Goal: Task Accomplishment & Management: Complete application form

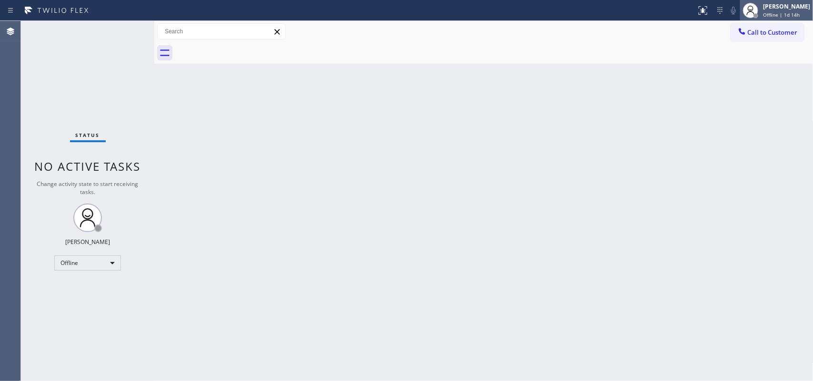
click at [780, 11] on span "Offline | 1d 14h" at bounding box center [781, 14] width 37 height 7
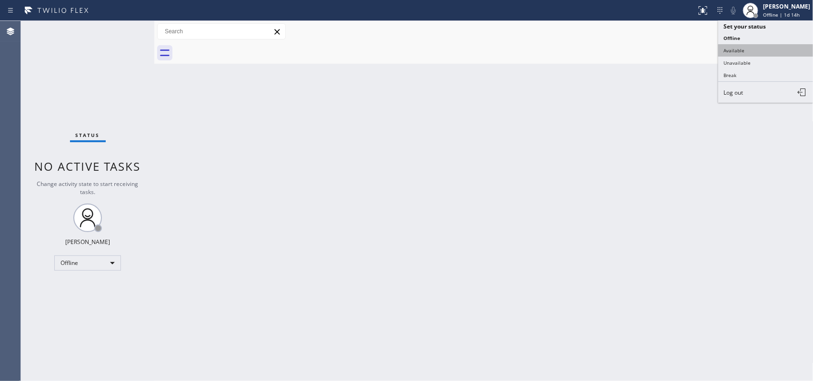
click at [769, 53] on button "Available" at bounding box center [765, 50] width 95 height 12
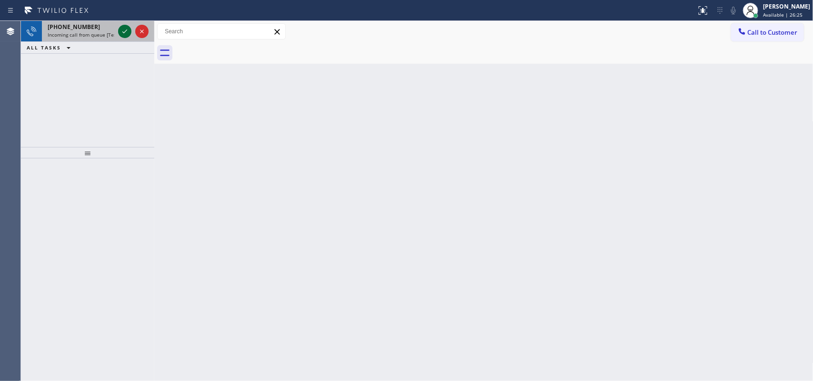
click at [124, 31] on icon at bounding box center [124, 31] width 11 height 11
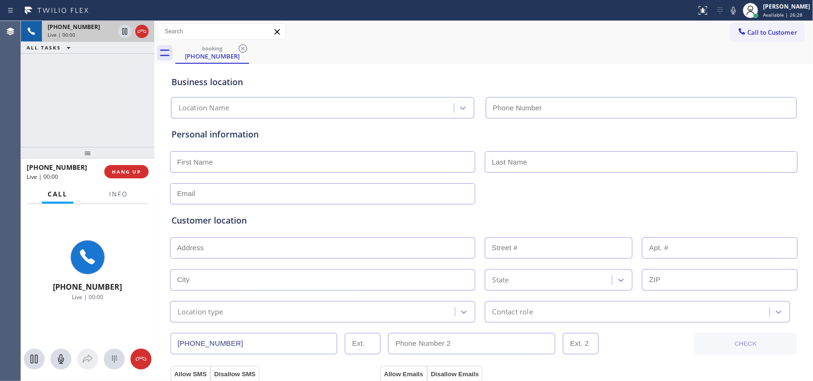
type input "[PHONE_NUMBER]"
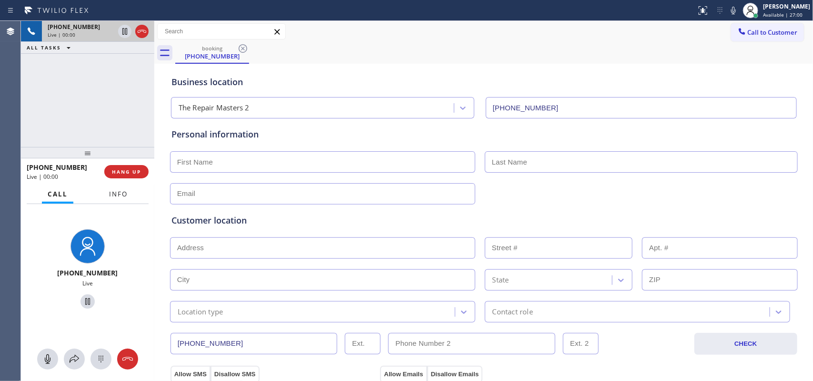
click at [119, 195] on span "Info" at bounding box center [118, 194] width 19 height 9
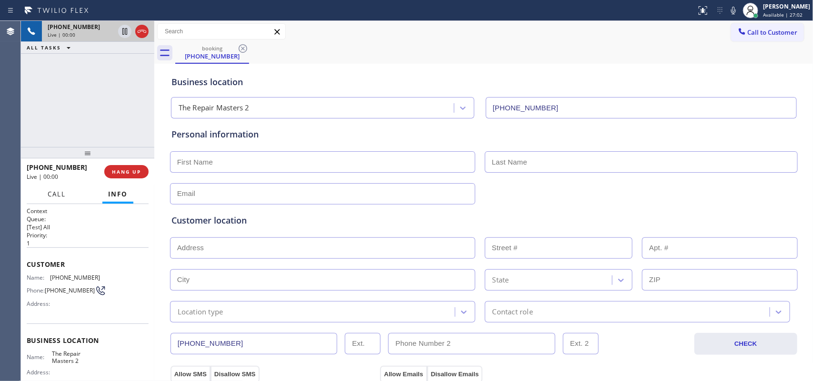
click at [62, 196] on span "Call" at bounding box center [57, 194] width 18 height 9
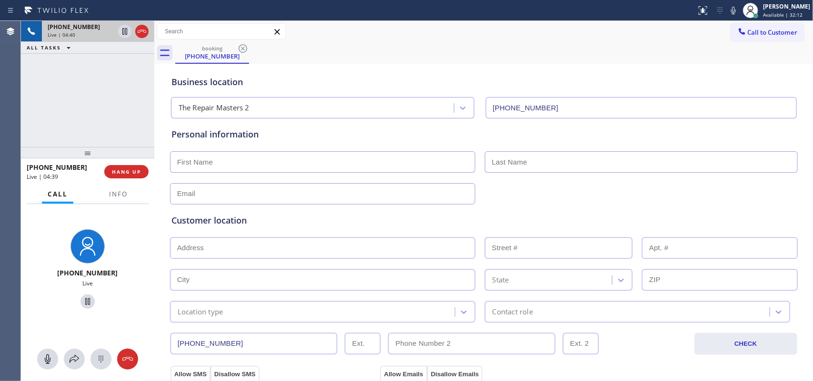
click at [220, 165] on input "text" at bounding box center [322, 161] width 305 height 21
paste input "[PERSON_NAME]"
type input "[PERSON_NAME]"
click at [233, 159] on input "[PERSON_NAME]" at bounding box center [322, 161] width 305 height 21
click at [503, 160] on input "text" at bounding box center [641, 161] width 313 height 21
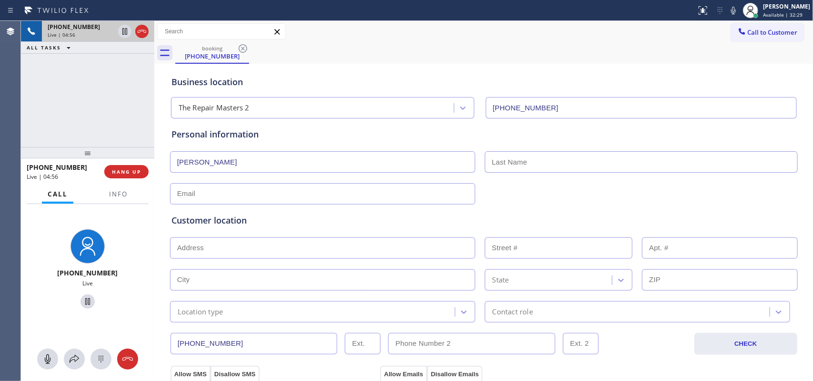
paste input "[PERSON_NAME]"
type input "[PERSON_NAME]"
click at [238, 197] on input "text" at bounding box center [322, 193] width 305 height 21
paste input "[EMAIL_ADDRESS][DOMAIN_NAME]"
type input "[EMAIL_ADDRESS][DOMAIN_NAME]"
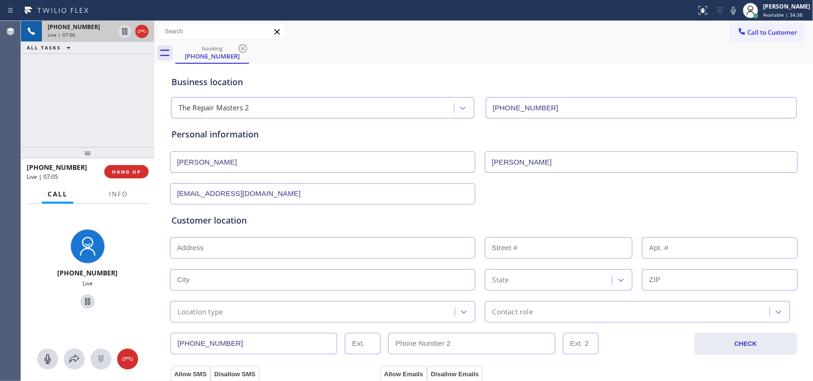
click at [213, 250] on input "text" at bounding box center [322, 248] width 305 height 21
click at [229, 246] on input "text" at bounding box center [322, 248] width 305 height 21
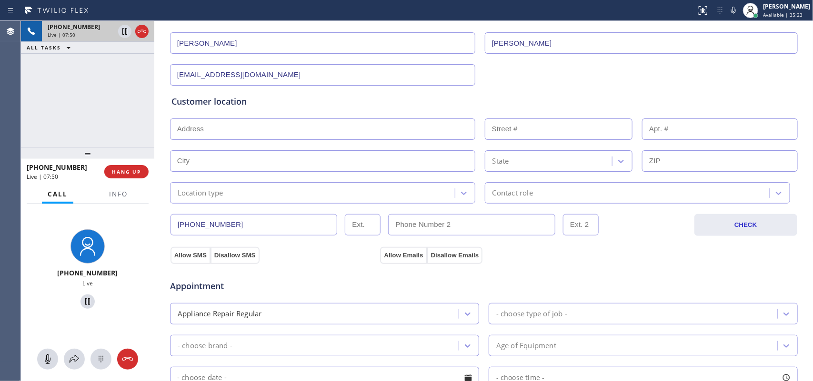
click at [410, 132] on input "text" at bounding box center [322, 129] width 305 height 21
click at [359, 129] on input "text" at bounding box center [322, 129] width 305 height 21
paste input "[STREET_ADDRESS]"
type input "[STREET_ADDRESS]"
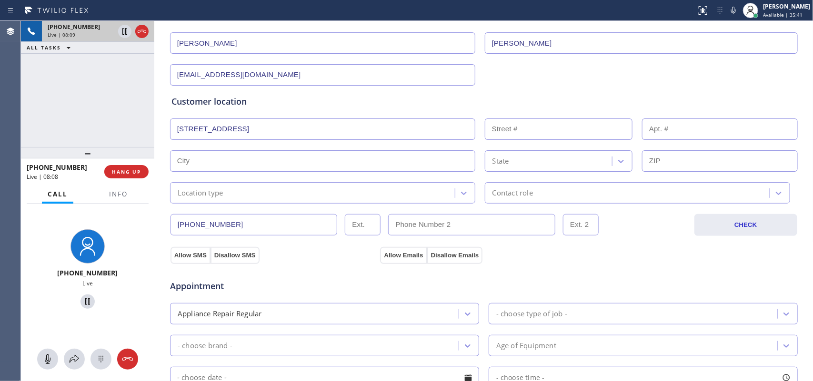
type input "730"
type input "[GEOGRAPHIC_DATA]"
type input "90802"
click at [661, 130] on input "text" at bounding box center [720, 129] width 156 height 21
type input "311"
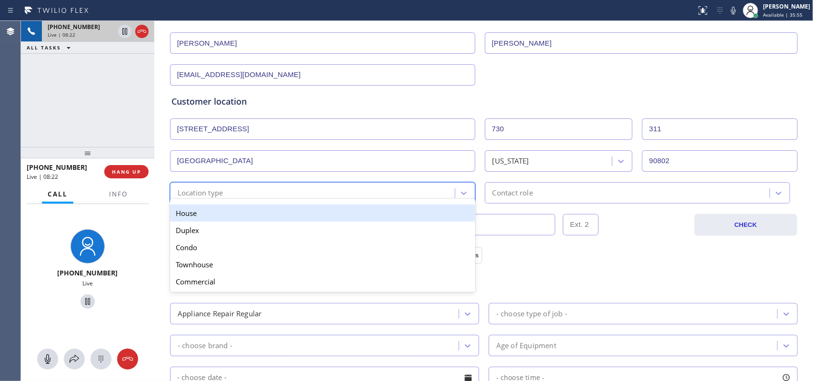
click at [436, 187] on div "Location type" at bounding box center [314, 193] width 282 height 17
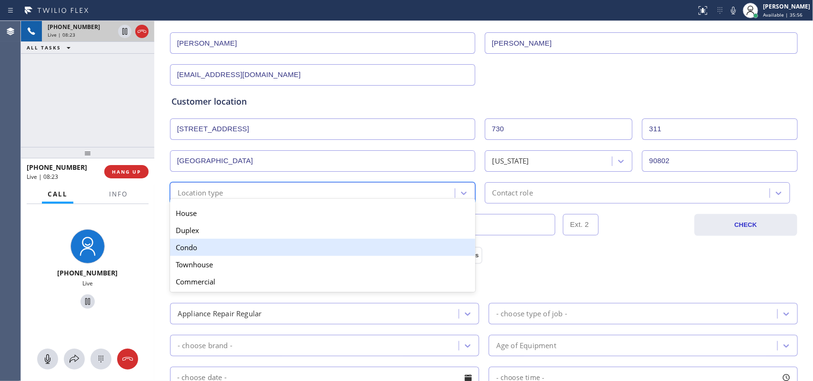
click at [409, 253] on div "Condo" at bounding box center [322, 247] width 305 height 17
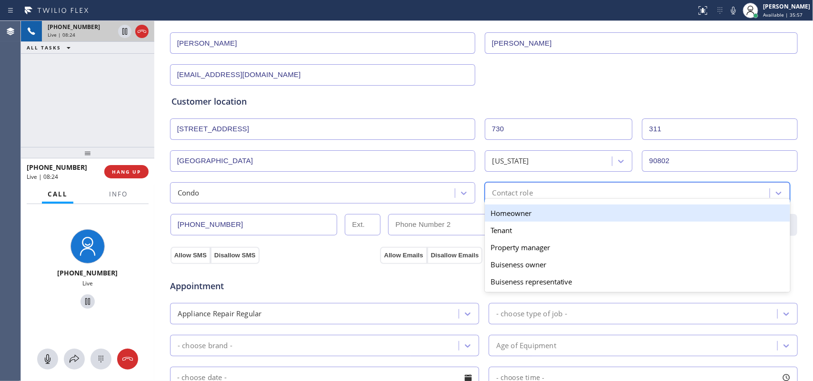
click at [675, 192] on div "Contact role" at bounding box center [629, 193] width 282 height 17
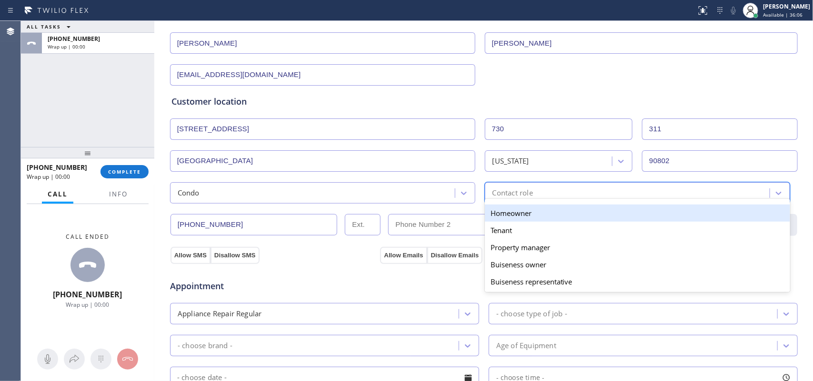
click at [558, 218] on div "Homeowner" at bounding box center [637, 213] width 305 height 17
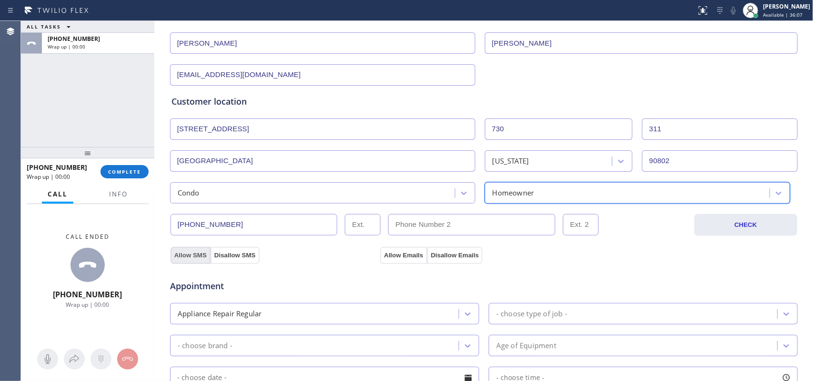
click at [199, 255] on button "Allow SMS" at bounding box center [190, 255] width 40 height 17
click at [398, 248] on button "Allow Emails" at bounding box center [403, 255] width 47 height 17
click at [70, 118] on div "ALL TASKS ALL TASKS ACTIVE TASKS TASKS IN WRAP UP [PHONE_NUMBER] Wrap up | 00:00" at bounding box center [87, 84] width 133 height 126
click at [406, 255] on button "Allow Emails" at bounding box center [403, 255] width 47 height 17
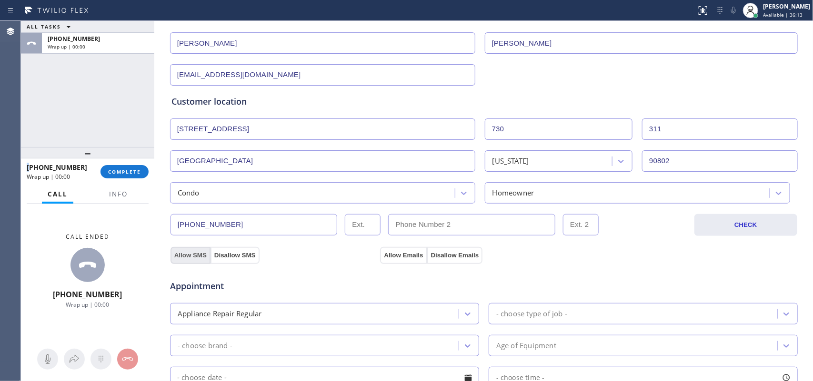
click at [198, 255] on button "Allow SMS" at bounding box center [190, 255] width 40 height 17
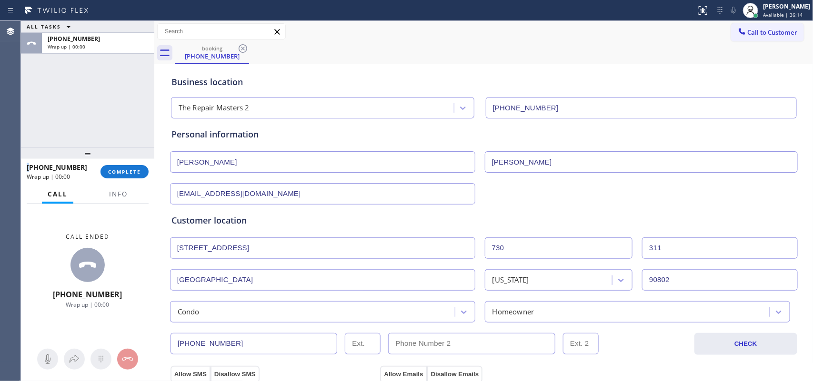
scroll to position [238, 0]
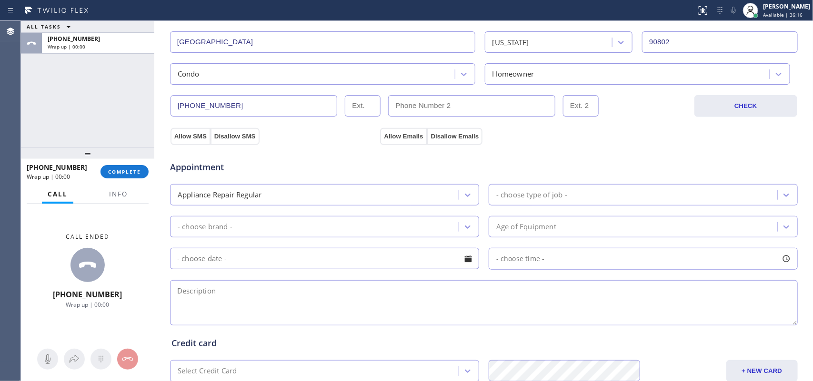
click at [566, 205] on div "- choose type of job -" at bounding box center [642, 194] width 309 height 21
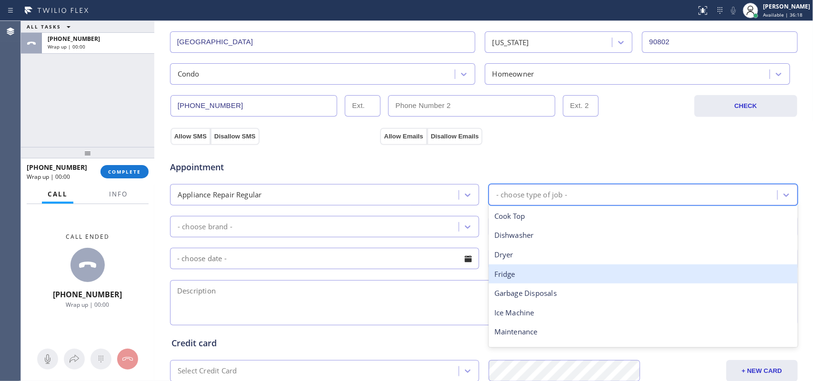
click at [543, 279] on div "Fridge" at bounding box center [642, 275] width 309 height 20
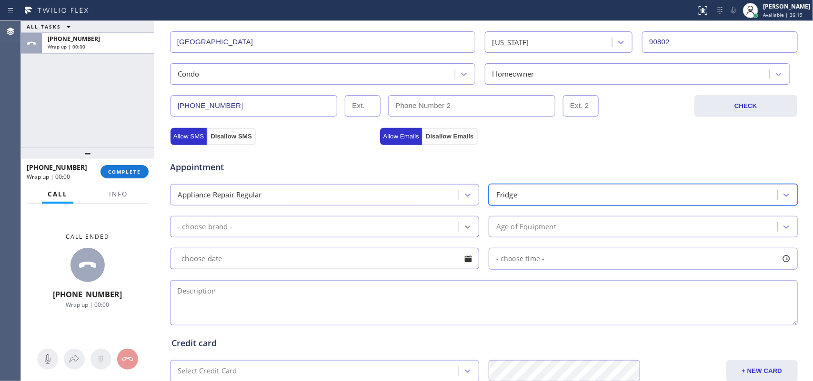
click at [459, 232] on div at bounding box center [467, 227] width 17 height 17
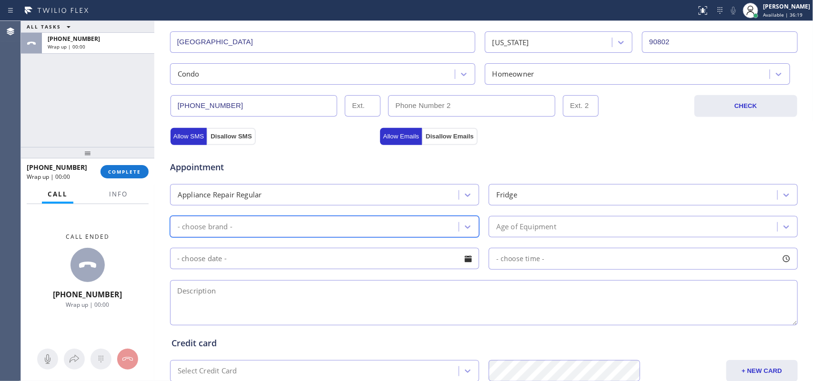
scroll to position [358, 0]
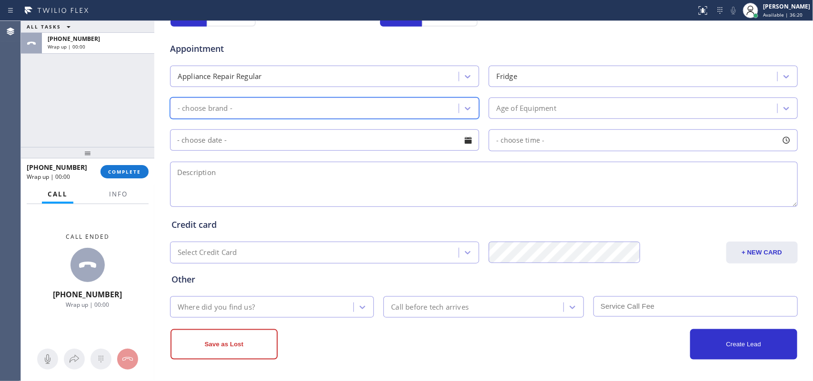
click at [446, 113] on div "- choose brand -" at bounding box center [316, 108] width 286 height 17
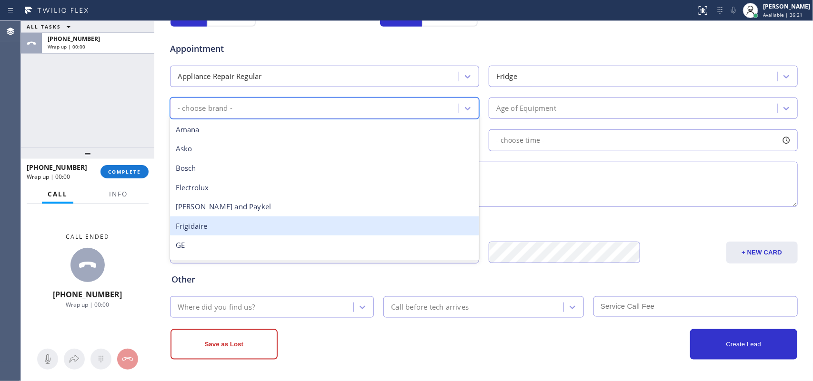
click at [404, 217] on div "Frigidaire" at bounding box center [324, 227] width 309 height 20
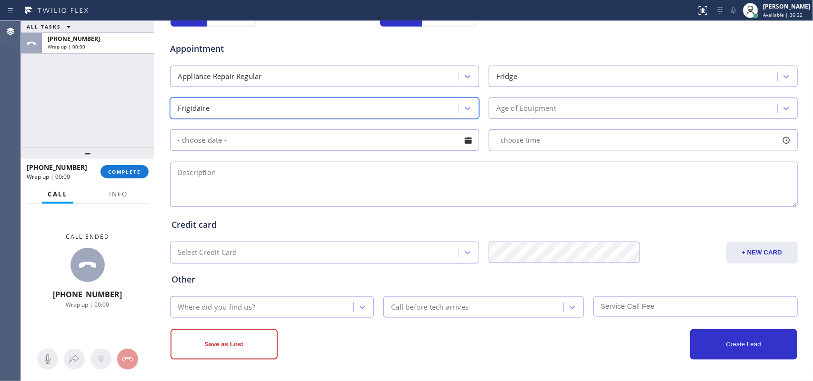
click at [577, 106] on div "Age of Equipment" at bounding box center [634, 108] width 286 height 17
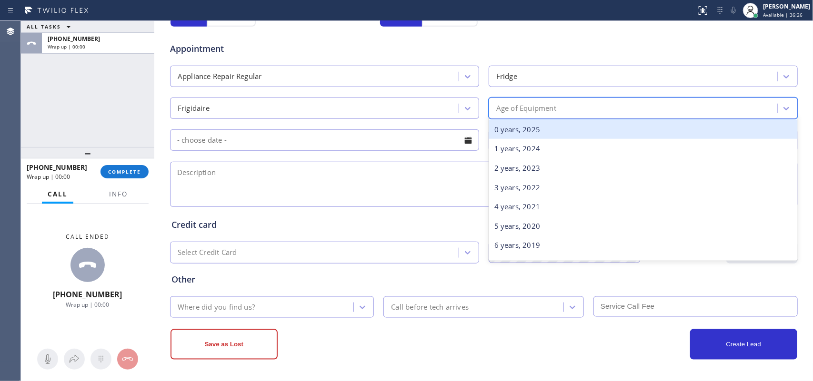
click at [585, 136] on div "0 years, 2025" at bounding box center [642, 130] width 309 height 20
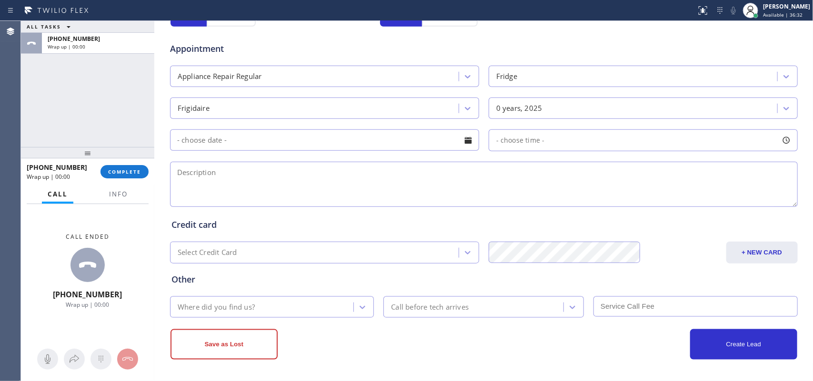
click at [461, 140] on div at bounding box center [468, 140] width 16 height 16
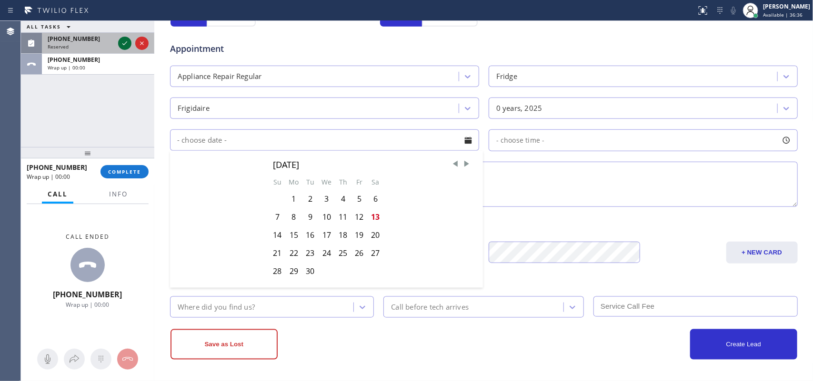
click at [124, 42] on icon at bounding box center [124, 43] width 11 height 11
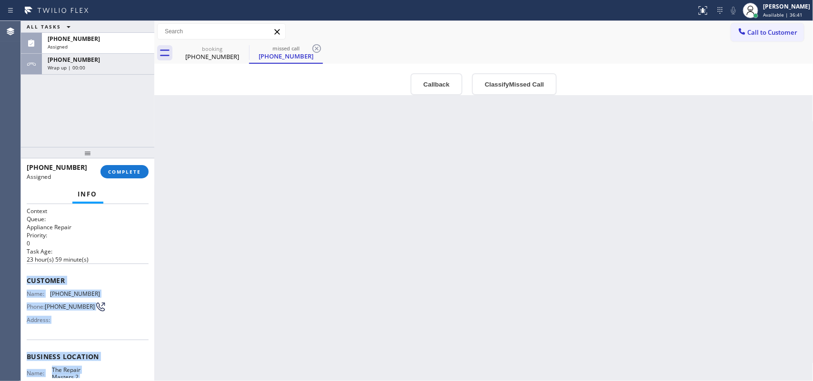
drag, startPoint x: 108, startPoint y: 294, endPoint x: 28, endPoint y: 268, distance: 84.5
click at [28, 268] on div "Context Queue: Appliance Repair Priority: 0 Task Age: [DEMOGRAPHIC_DATA] hour(s…" at bounding box center [88, 349] width 122 height 284
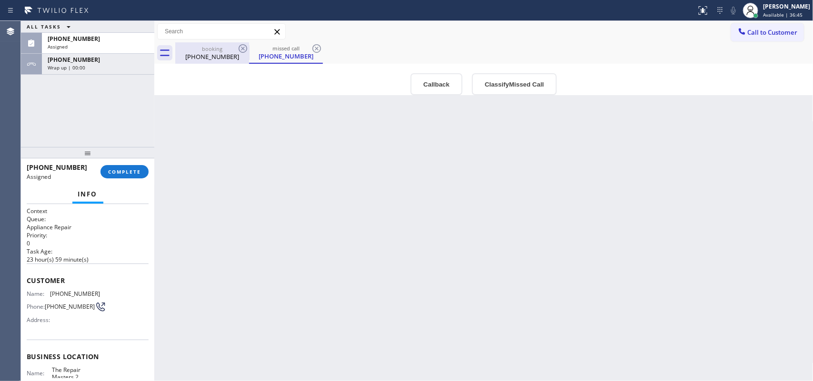
click at [214, 50] on div "booking" at bounding box center [212, 48] width 72 height 7
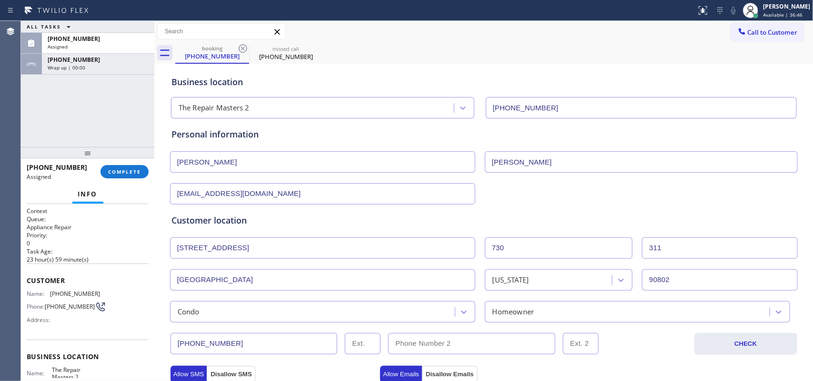
scroll to position [238, 0]
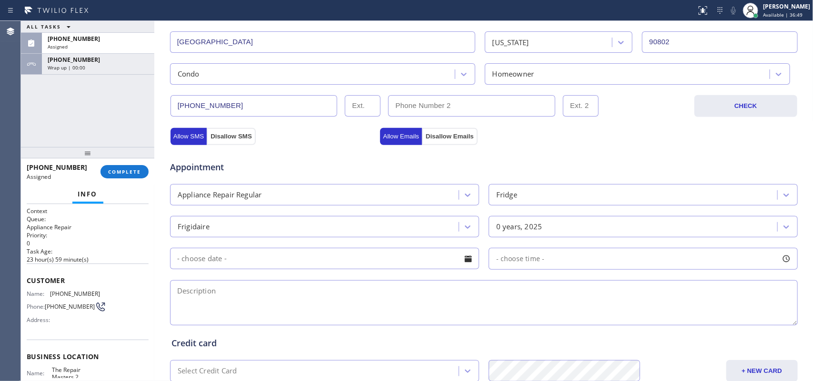
click at [461, 260] on div at bounding box center [468, 259] width 16 height 16
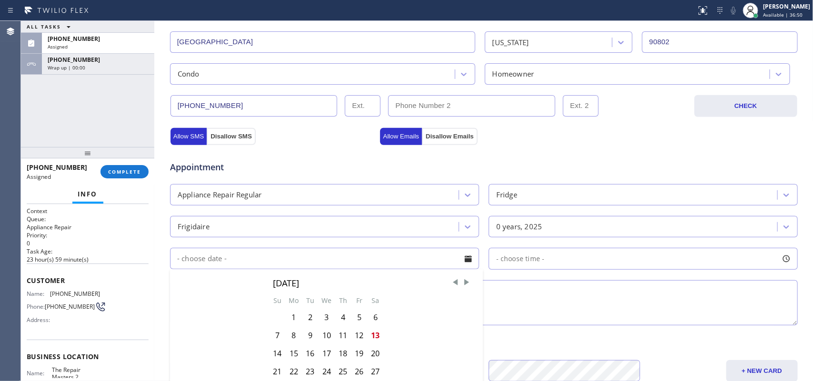
scroll to position [358, 0]
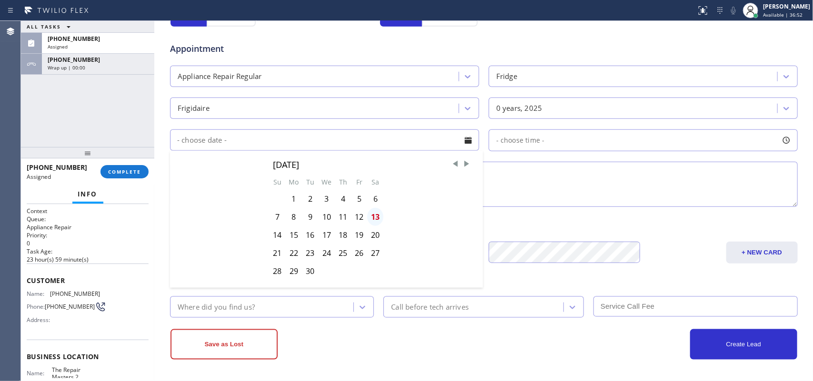
click at [372, 219] on div "13" at bounding box center [375, 217] width 16 height 18
click at [372, 219] on div "Credit card" at bounding box center [483, 225] width 625 height 13
type input "[DATE]"
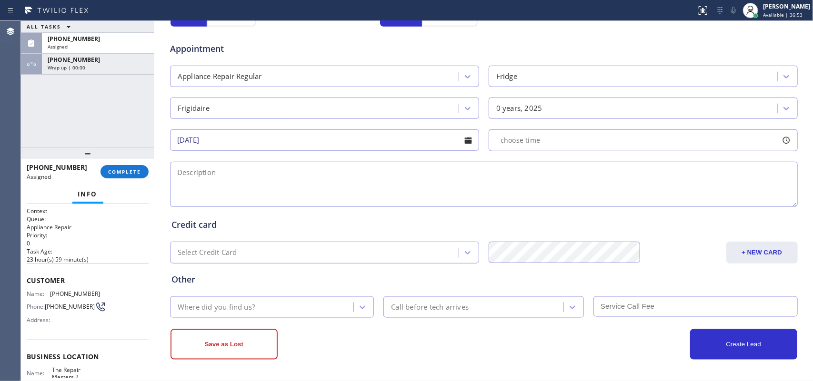
click at [785, 143] on div at bounding box center [786, 140] width 16 height 16
drag, startPoint x: 498, startPoint y: 198, endPoint x: 700, endPoint y: 210, distance: 202.7
click at [700, 210] on div "FROM TILL 8:00 AM 5:00 PM" at bounding box center [635, 185] width 295 height 69
drag, startPoint x: 492, startPoint y: 196, endPoint x: 629, endPoint y: 205, distance: 137.4
click at [629, 205] on div at bounding box center [634, 199] width 11 height 20
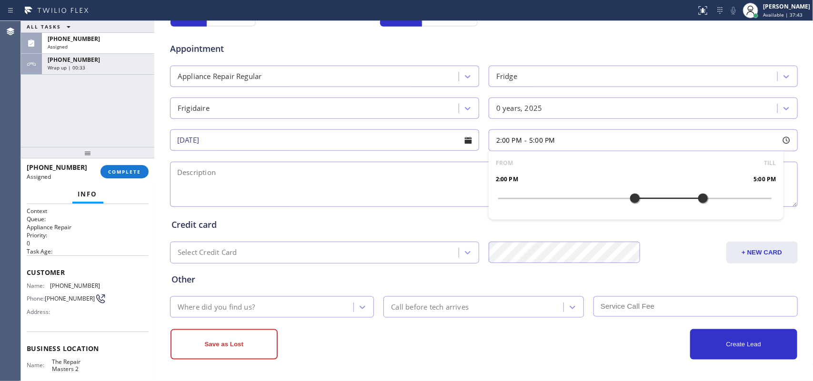
click at [227, 177] on textarea at bounding box center [484, 184] width 628 height 45
paste textarea "2-5/ $40/Frigidaire FS French Door Fridge/MN FFTR1814W/not under warranty/ not …"
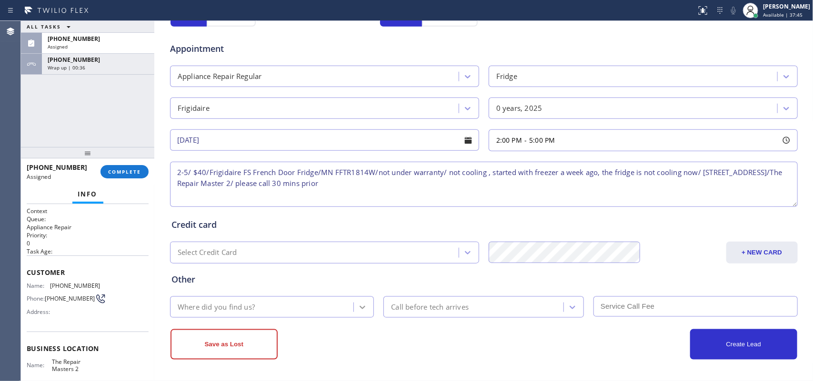
type textarea "2-5/ $40/Frigidaire FS French Door Fridge/MN FFTR1814W/not under warranty/ not …"
click at [363, 306] on div at bounding box center [362, 307] width 17 height 17
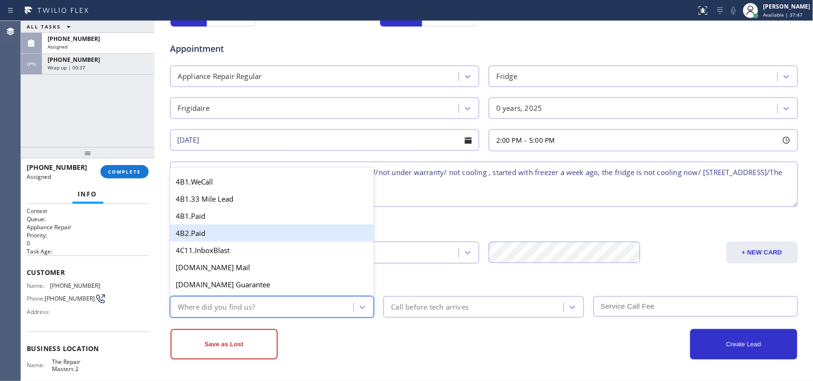
type input "g"
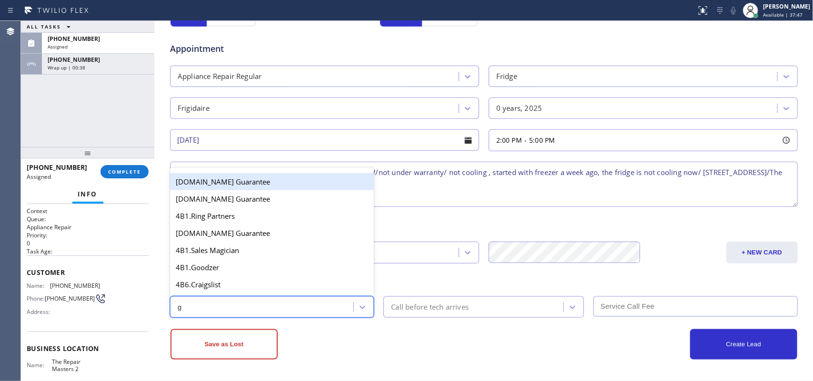
scroll to position [119, 0]
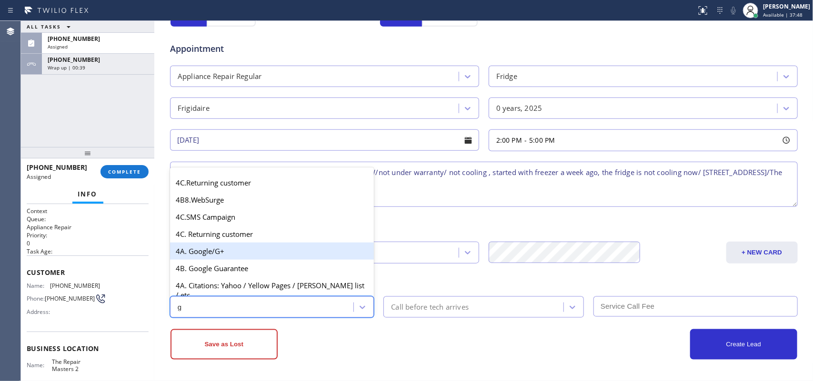
click at [282, 259] on div "4A. Google/G+" at bounding box center [272, 251] width 204 height 17
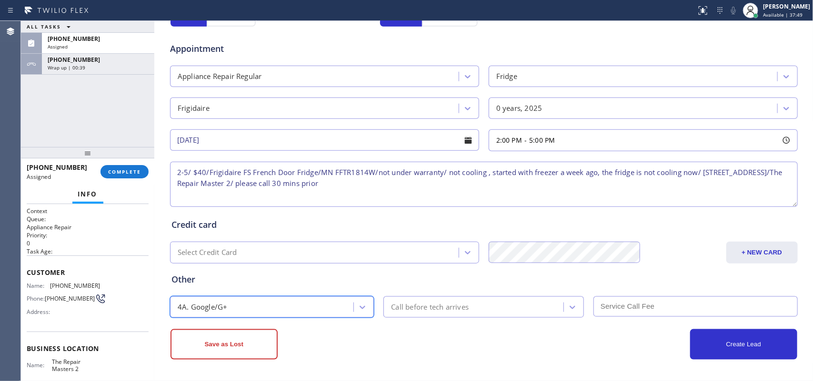
click at [413, 301] on div "Call before tech arrives" at bounding box center [474, 307] width 177 height 17
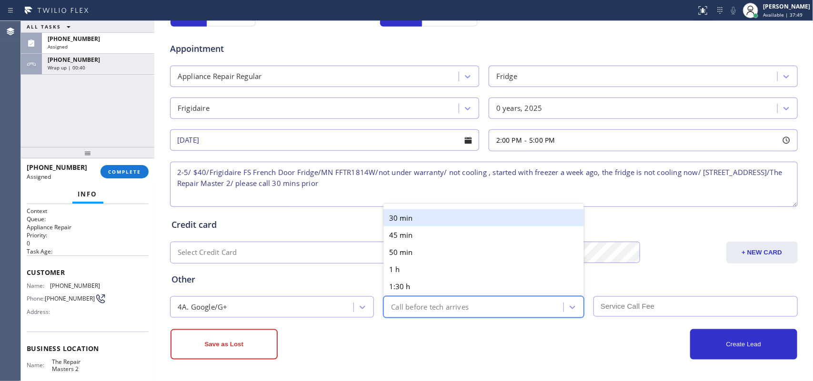
click at [420, 217] on div "30 min" at bounding box center [483, 217] width 200 height 17
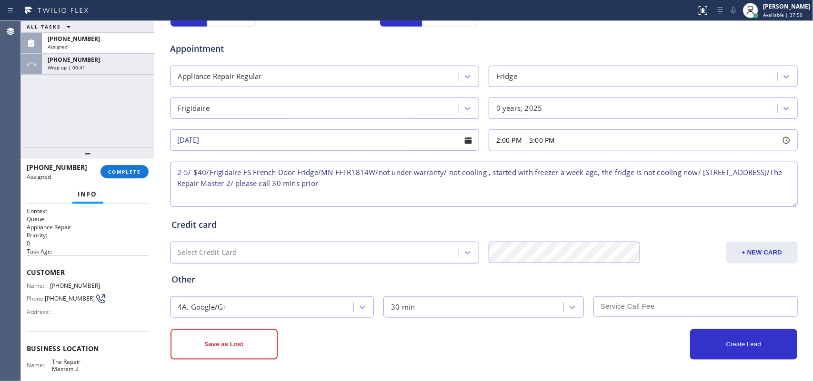
click at [638, 300] on input "text" at bounding box center [695, 307] width 204 height 20
type input "40"
click at [725, 341] on button "Create Lead" at bounding box center [743, 344] width 107 height 30
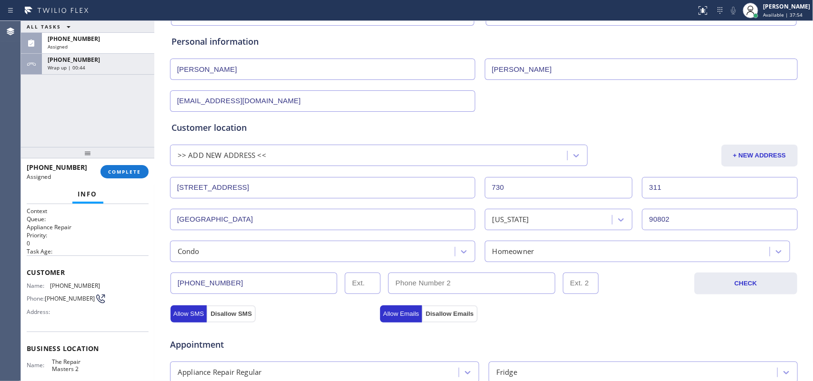
scroll to position [0, 0]
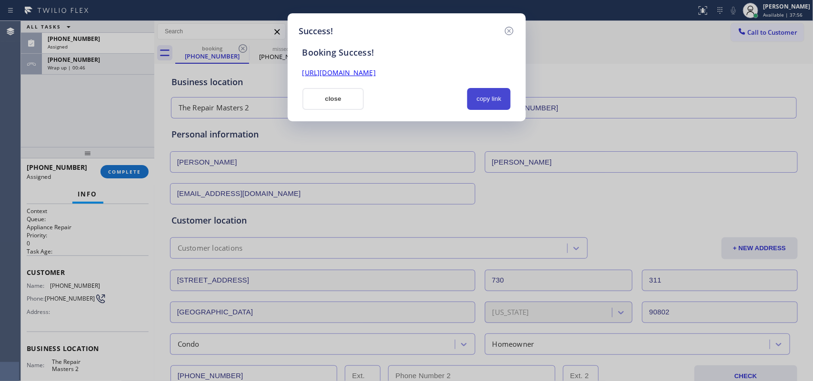
click at [481, 99] on button "copy link" at bounding box center [489, 99] width 44 height 22
click at [376, 72] on link "[URL][DOMAIN_NAME]" at bounding box center [338, 72] width 73 height 9
click at [346, 99] on button "close" at bounding box center [333, 99] width 62 height 22
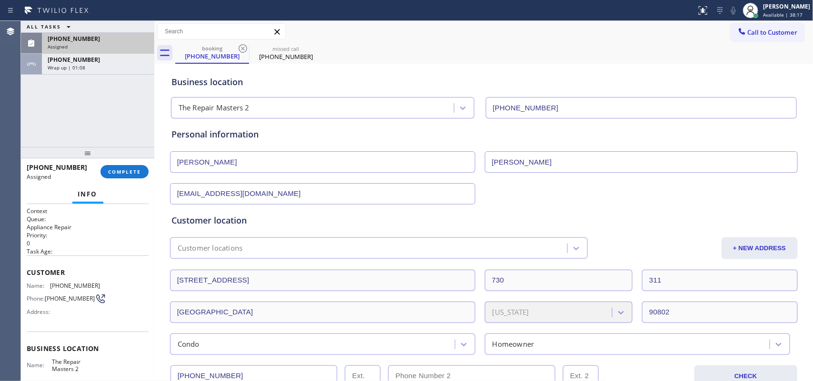
click at [98, 43] on div "Assigned" at bounding box center [98, 46] width 101 height 7
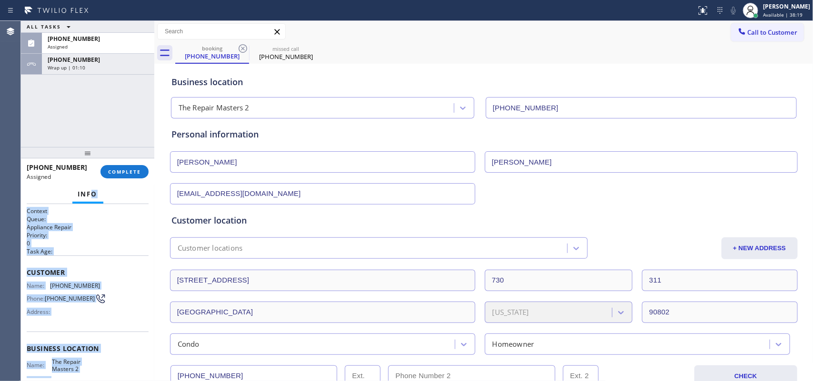
drag, startPoint x: 105, startPoint y: 291, endPoint x: 93, endPoint y: 196, distance: 96.0
click at [93, 196] on div "Info Context Queue: Appliance Repair Priority: 0 Task Age: Customer Name: [PHON…" at bounding box center [87, 283] width 133 height 196
click at [127, 231] on h2 "Priority:" at bounding box center [88, 235] width 122 height 8
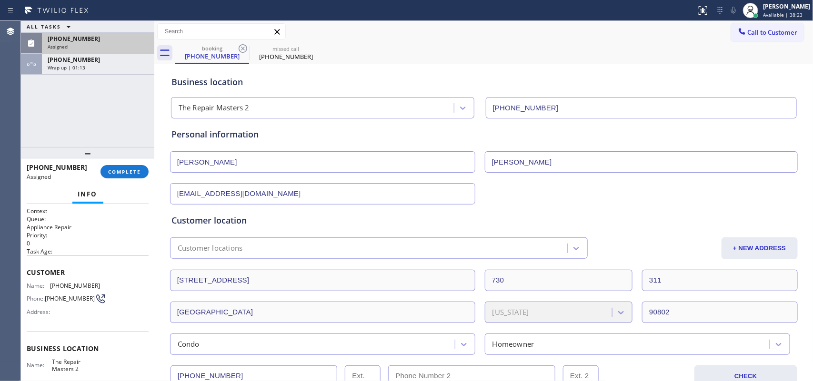
click at [122, 42] on div "[PHONE_NUMBER]" at bounding box center [98, 39] width 101 height 8
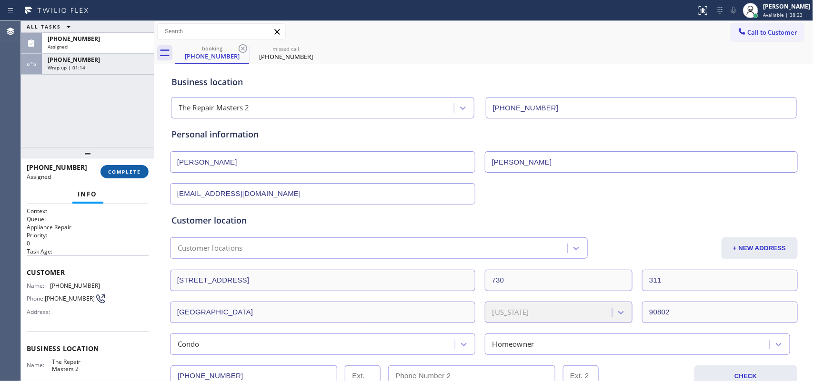
click at [137, 172] on span "COMPLETE" at bounding box center [124, 172] width 33 height 7
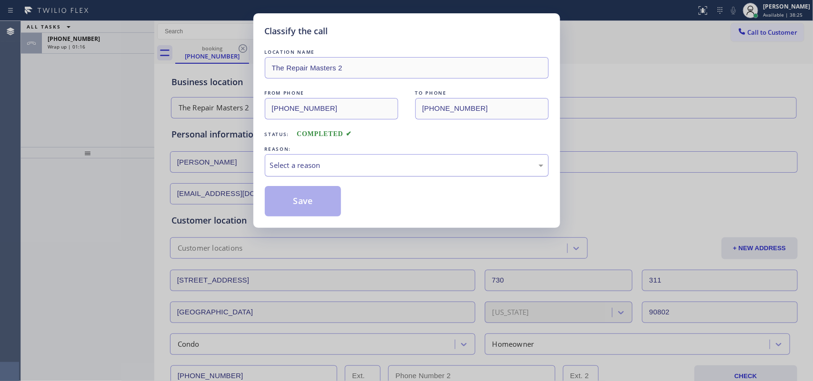
click at [455, 166] on div "Select a reason" at bounding box center [406, 165] width 273 height 11
click at [318, 212] on button "Save" at bounding box center [303, 201] width 77 height 30
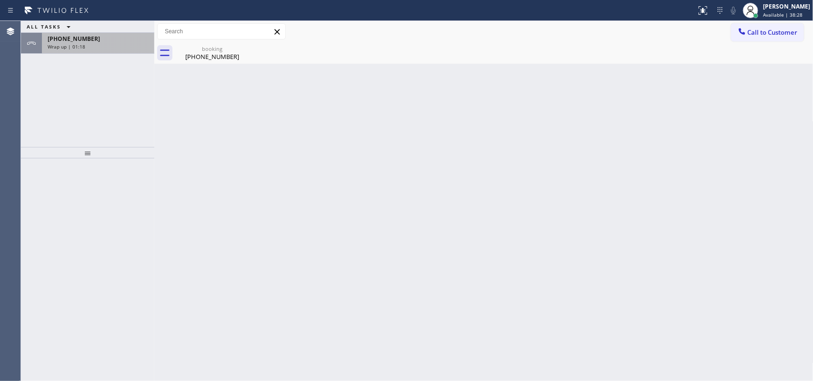
click at [106, 42] on div "[PHONE_NUMBER]" at bounding box center [98, 39] width 101 height 8
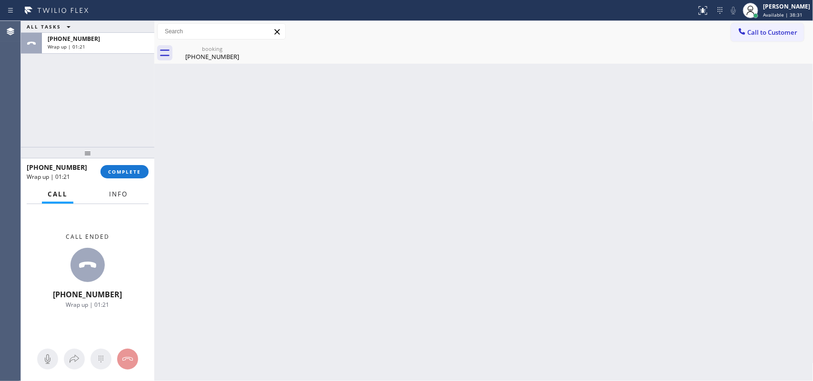
click at [120, 195] on span "Info" at bounding box center [118, 194] width 19 height 9
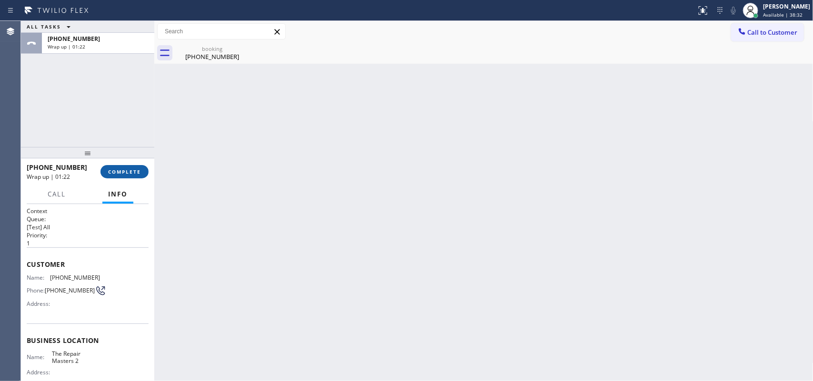
click at [136, 177] on button "COMPLETE" at bounding box center [124, 171] width 48 height 13
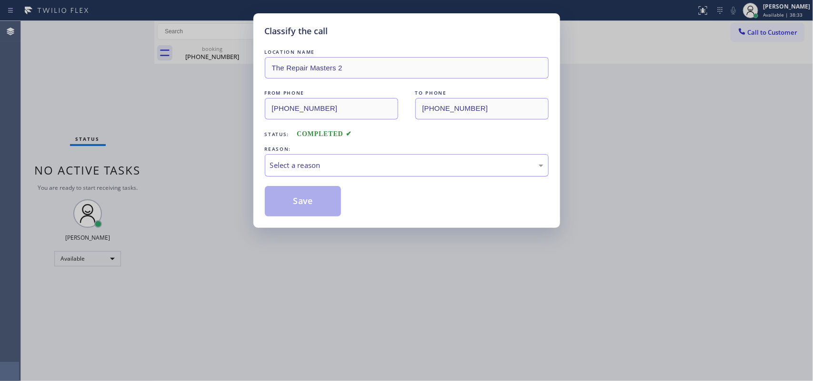
click at [443, 159] on div "Select a reason" at bounding box center [407, 165] width 284 height 22
click at [303, 201] on button "Save" at bounding box center [303, 201] width 77 height 30
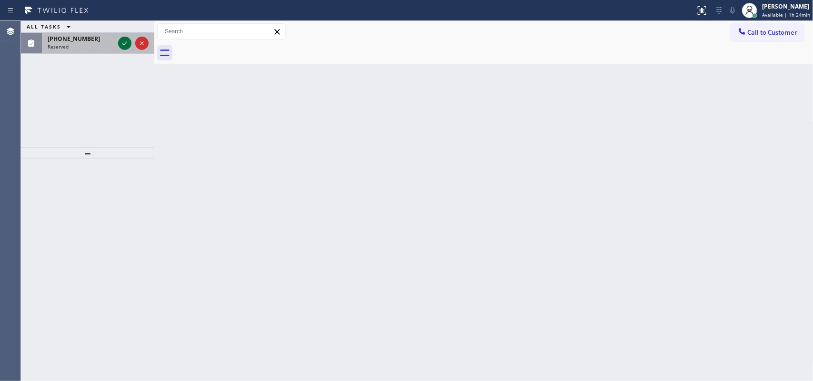
click at [125, 41] on icon at bounding box center [124, 43] width 11 height 11
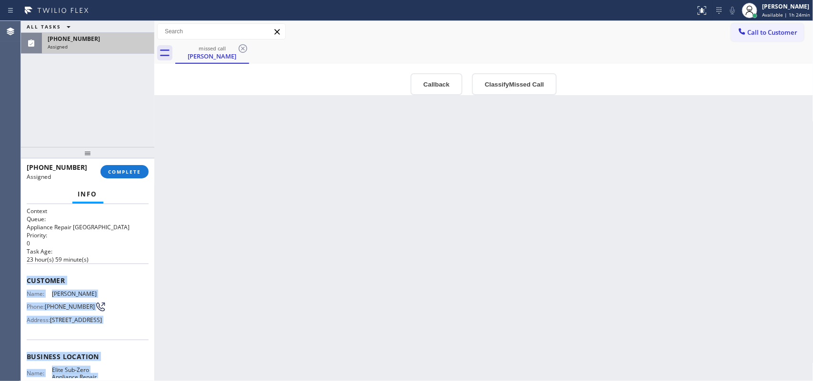
drag, startPoint x: 100, startPoint y: 294, endPoint x: 24, endPoint y: 279, distance: 77.5
click at [24, 279] on div "Context Queue: Appliance Repair High End Priority: 0 Task Age: [DEMOGRAPHIC_DAT…" at bounding box center [87, 293] width 133 height 178
copy div "Customer Name: [PERSON_NAME] Phone: [PHONE_NUMBER] Address: [STREET_ADDRESS] Bu…"
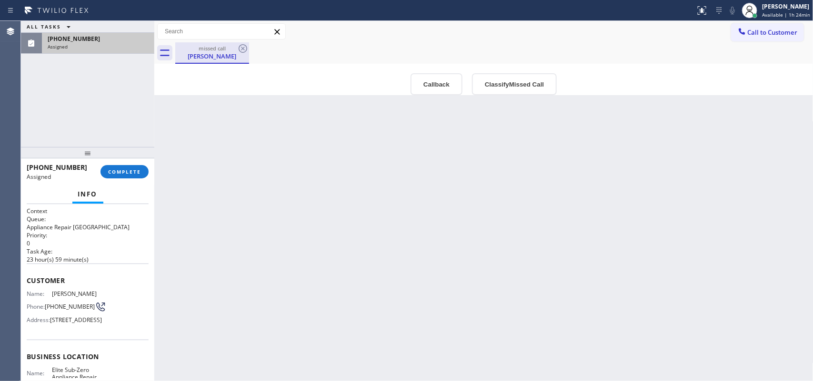
click at [203, 55] on div "[PERSON_NAME]" at bounding box center [212, 56] width 72 height 9
click at [189, 181] on div "Back to Dashboard Change Sender ID Customers Technicians Select a contact Outbo…" at bounding box center [483, 201] width 659 height 360
click at [127, 174] on span "COMPLETE" at bounding box center [124, 172] width 33 height 7
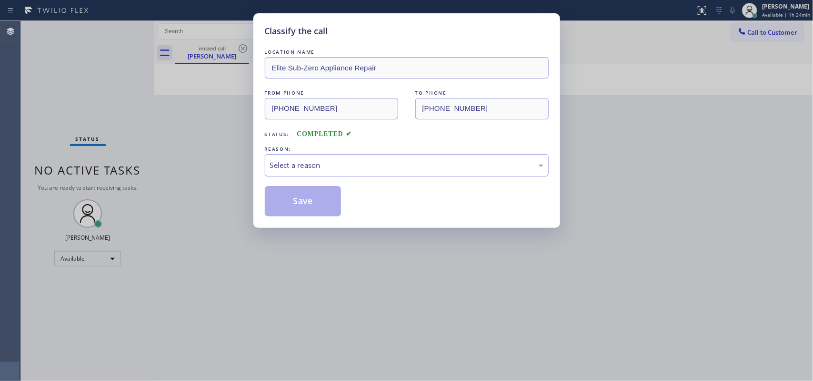
click at [431, 183] on div "LOCATION NAME Elite Sub-Zero Appliance Repair FROM PHONE [PHONE_NUMBER] TO PHON…" at bounding box center [407, 131] width 284 height 169
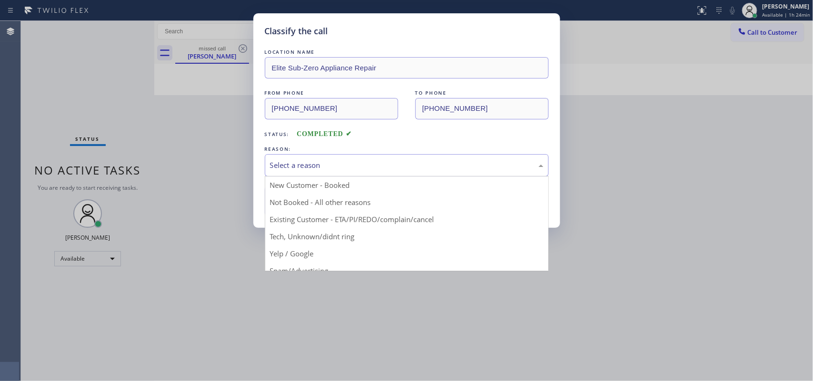
click at [431, 168] on div "Select a reason" at bounding box center [406, 165] width 273 height 11
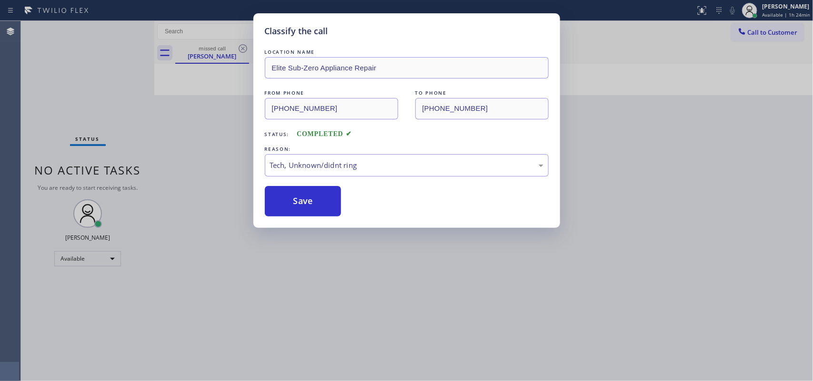
drag, startPoint x: 393, startPoint y: 236, endPoint x: 363, endPoint y: 218, distance: 35.0
click at [337, 203] on button "Save" at bounding box center [303, 201] width 77 height 30
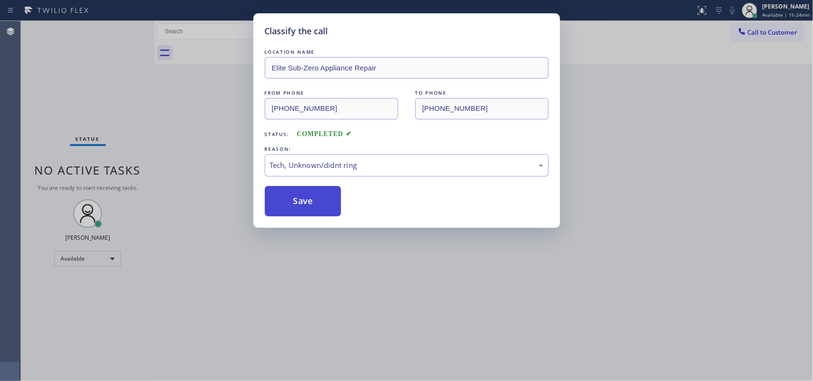
click at [329, 203] on button "Save" at bounding box center [303, 201] width 77 height 30
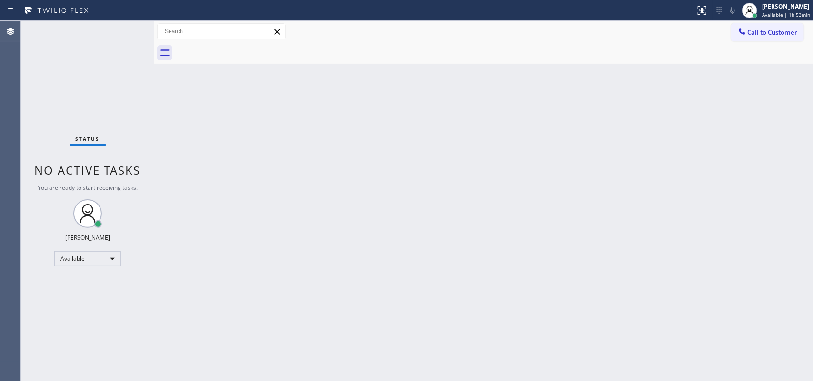
click at [122, 31] on div "Status No active tasks You are ready to start receiving tasks. [PERSON_NAME] Av…" at bounding box center [87, 201] width 133 height 360
click at [774, 14] on span "Available | 2h 1min" at bounding box center [785, 14] width 45 height 7
click at [779, 13] on span "Available | 2h 1min" at bounding box center [785, 14] width 45 height 7
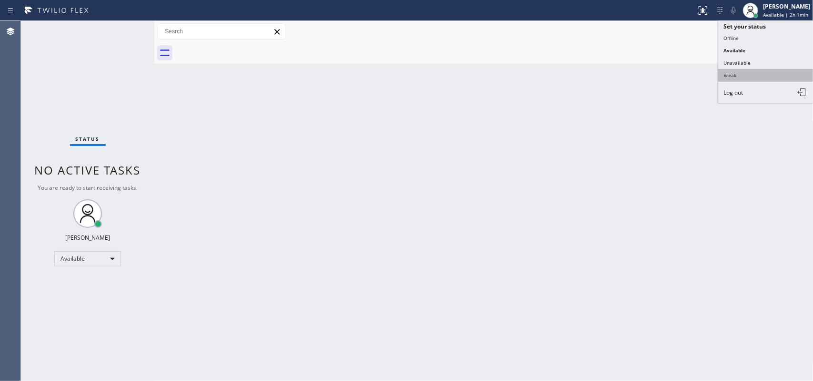
click at [735, 77] on button "Break" at bounding box center [765, 75] width 95 height 12
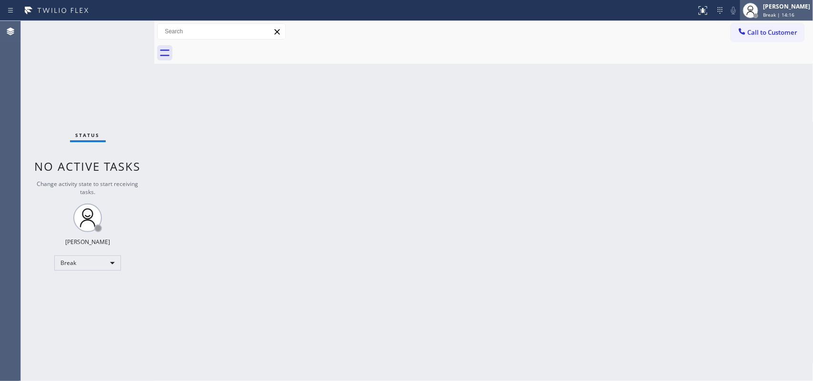
click at [786, 12] on span "Break | 14:16" at bounding box center [778, 14] width 31 height 7
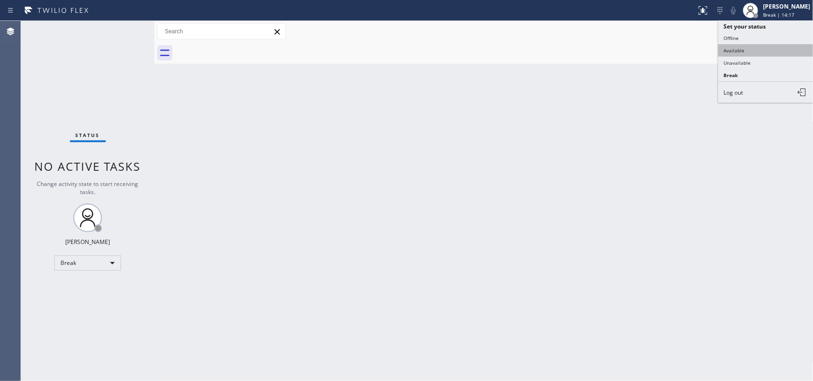
click at [757, 52] on button "Available" at bounding box center [765, 50] width 95 height 12
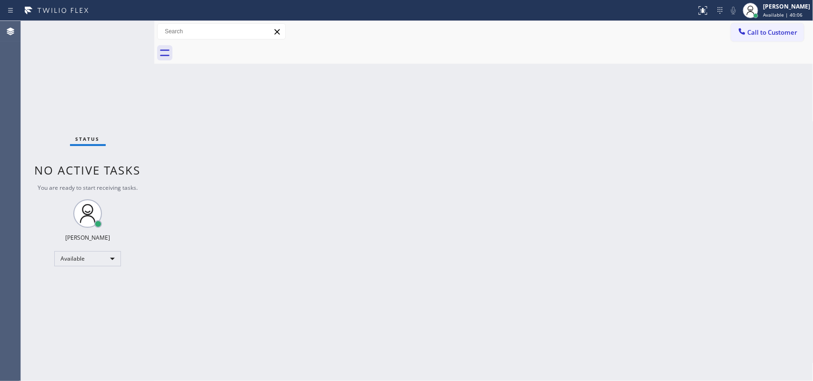
click at [306, 167] on div "Back to Dashboard Change Sender ID Customers Technicians Select a contact Outbo…" at bounding box center [483, 201] width 659 height 360
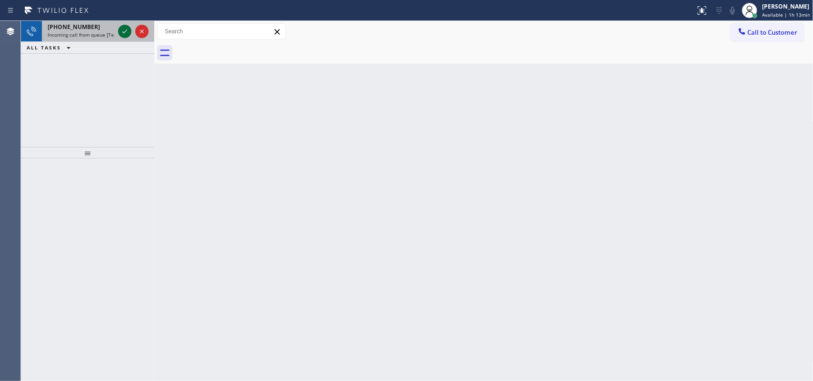
click at [123, 31] on icon at bounding box center [124, 31] width 11 height 11
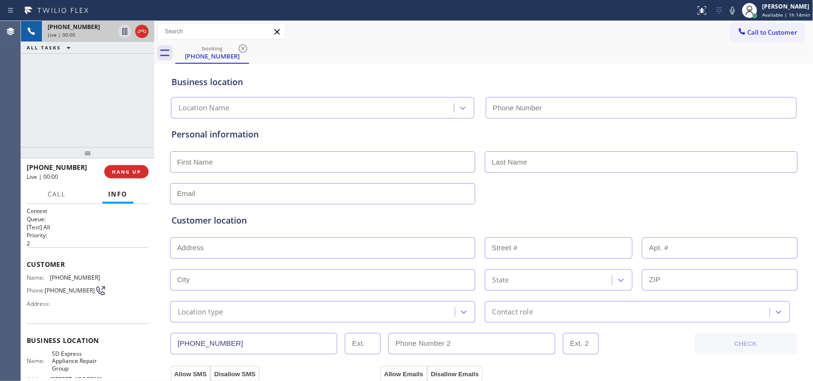
type input "[PHONE_NUMBER]"
click at [58, 191] on span "Call" at bounding box center [57, 194] width 18 height 9
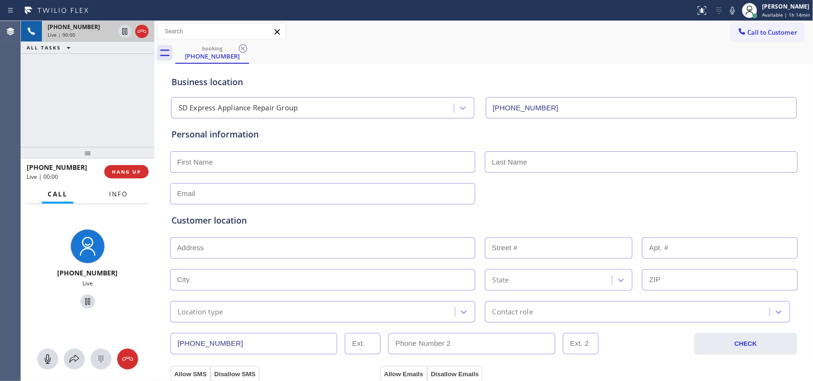
click at [120, 196] on span "Info" at bounding box center [118, 194] width 19 height 9
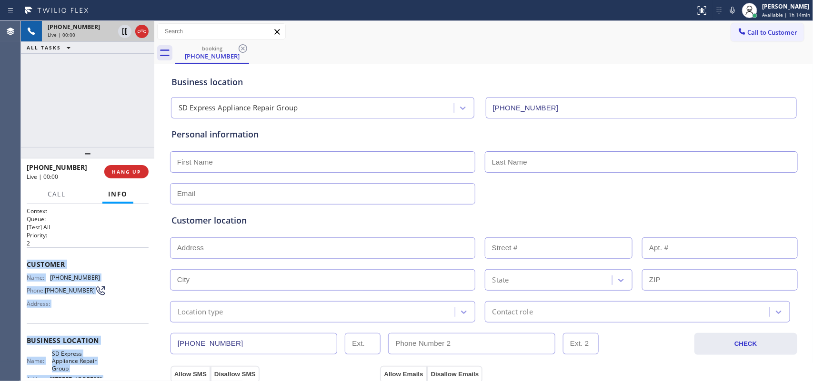
drag, startPoint x: 108, startPoint y: 292, endPoint x: 27, endPoint y: 267, distance: 85.1
click at [27, 267] on div "Context Queue: [Test] All Priority: 2 Customer Name: [PHONE_NUMBER] Phone: [PHO…" at bounding box center [88, 345] width 122 height 276
copy div "Customer Name: [PHONE_NUMBER] Phone: [PHONE_NUMBER] Address: Business location …"
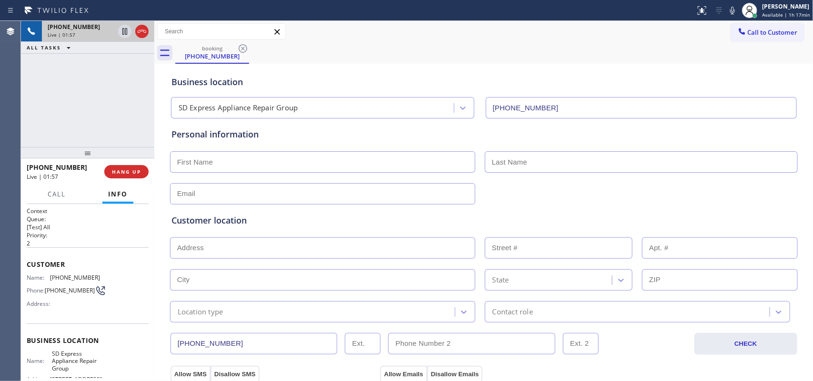
click at [115, 112] on div "[PHONE_NUMBER] Live | 01:57 ALL TASKS ALL TASKS ACTIVE TASKS TASKS IN WRAP UP" at bounding box center [87, 84] width 133 height 126
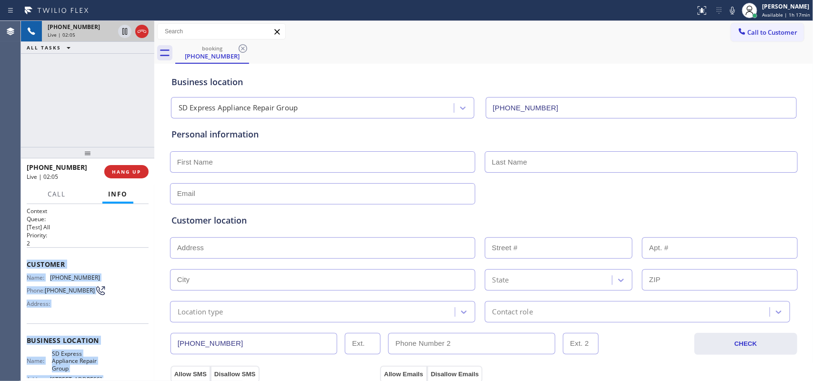
drag, startPoint x: 111, startPoint y: 294, endPoint x: 27, endPoint y: 260, distance: 90.5
click at [27, 260] on div "Context Queue: [Test] All Priority: 2 Customer Name: [PHONE_NUMBER] Phone: [PHO…" at bounding box center [88, 345] width 122 height 276
copy div "Customer Name: [PHONE_NUMBER] Phone: [PHONE_NUMBER] Address: Business location …"
drag, startPoint x: 143, startPoint y: 174, endPoint x: 351, endPoint y: 187, distance: 208.9
click at [351, 187] on div "[PHONE_NUMBER] Live | 02:18 ALL TASKS ALL TASKS ACTIVE TASKS TASKS IN WRAP UP […" at bounding box center [417, 201] width 792 height 360
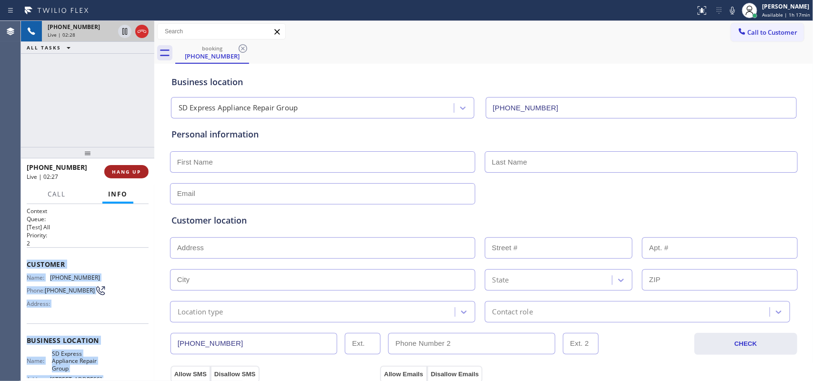
click at [141, 175] on button "HANG UP" at bounding box center [126, 171] width 44 height 13
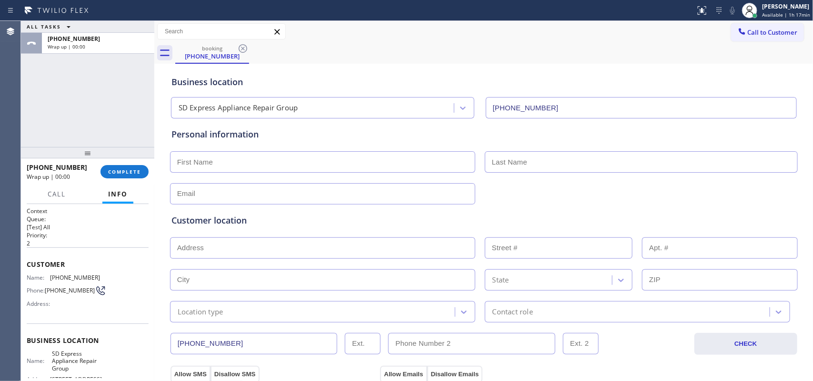
click at [57, 113] on div "ALL TASKS ALL TASKS ACTIVE TASKS TASKS IN WRAP UP [PHONE_NUMBER] Wrap up | 00:00" at bounding box center [87, 84] width 133 height 126
click at [131, 172] on span "COMPLETE" at bounding box center [124, 172] width 33 height 7
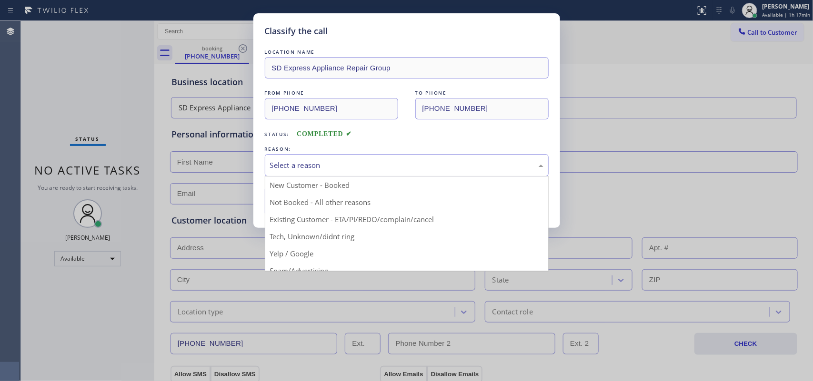
click at [343, 162] on div "Select a reason" at bounding box center [406, 165] width 273 height 11
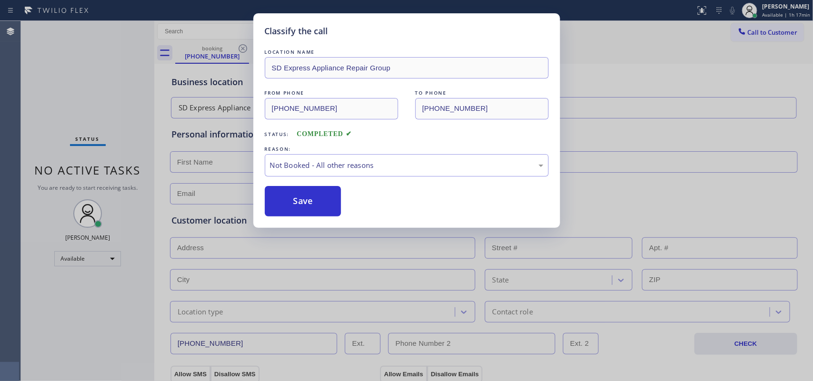
click at [348, 201] on div "Save" at bounding box center [407, 201] width 284 height 30
click at [326, 199] on button "Save" at bounding box center [303, 201] width 77 height 30
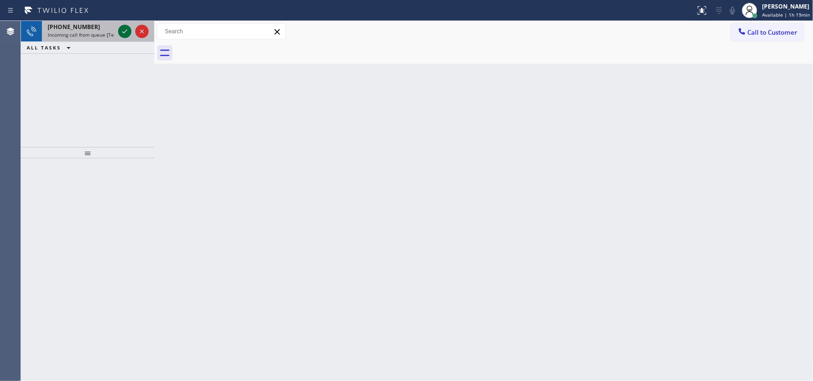
click at [124, 34] on icon at bounding box center [124, 31] width 11 height 11
click at [125, 32] on icon at bounding box center [124, 31] width 11 height 11
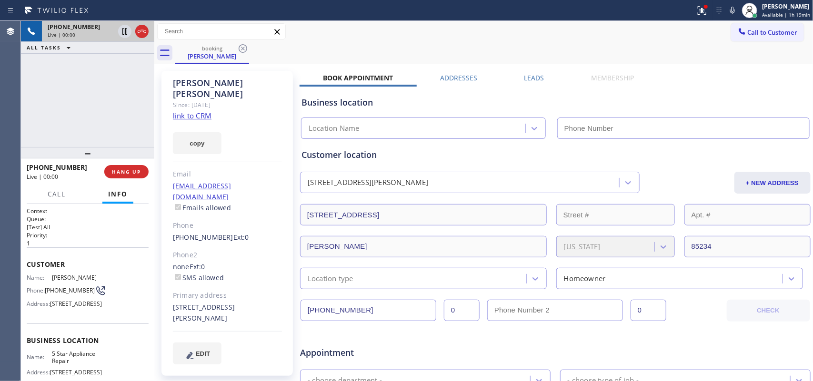
type input "[PHONE_NUMBER]"
click at [67, 127] on div "[PHONE_NUMBER] Live | 00:00 ALL TASKS ALL TASKS ACTIVE TASKS TASKS IN WRAP UP" at bounding box center [87, 84] width 133 height 126
click at [187, 111] on link "link to CRM" at bounding box center [192, 116] width 39 height 10
click at [67, 191] on button "Call" at bounding box center [57, 194] width 30 height 19
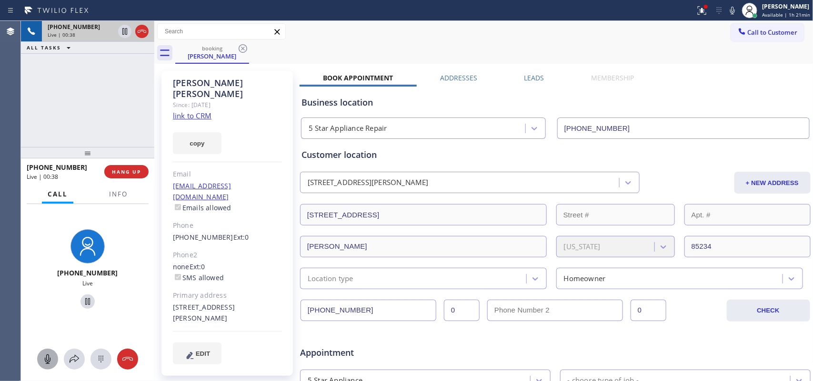
click at [42, 356] on icon at bounding box center [47, 359] width 11 height 11
click at [46, 356] on icon at bounding box center [47, 359] width 11 height 11
click at [49, 360] on icon at bounding box center [48, 360] width 6 height 10
drag, startPoint x: 84, startPoint y: 303, endPoint x: 201, endPoint y: 117, distance: 219.5
click at [84, 302] on icon at bounding box center [87, 301] width 11 height 11
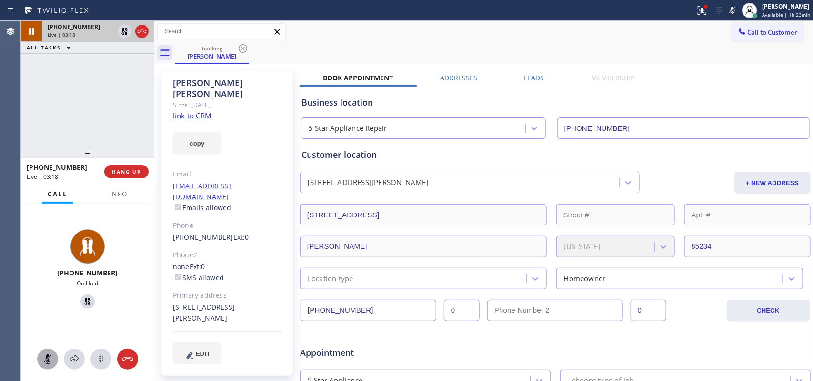
click at [44, 356] on icon at bounding box center [47, 359] width 11 height 11
click at [83, 301] on icon at bounding box center [87, 301] width 11 height 11
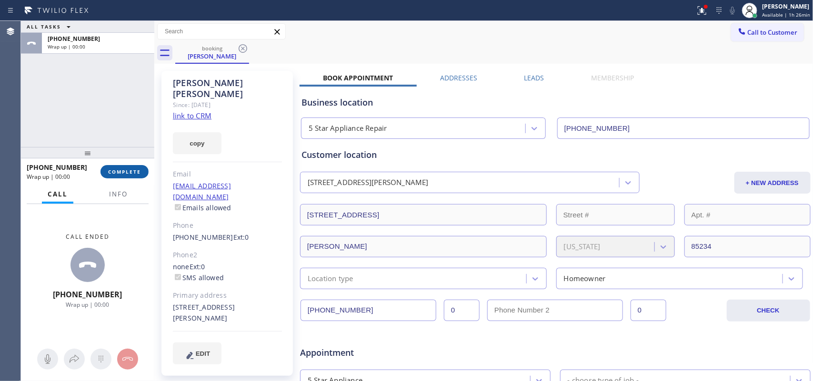
click at [125, 176] on button "COMPLETE" at bounding box center [124, 171] width 48 height 13
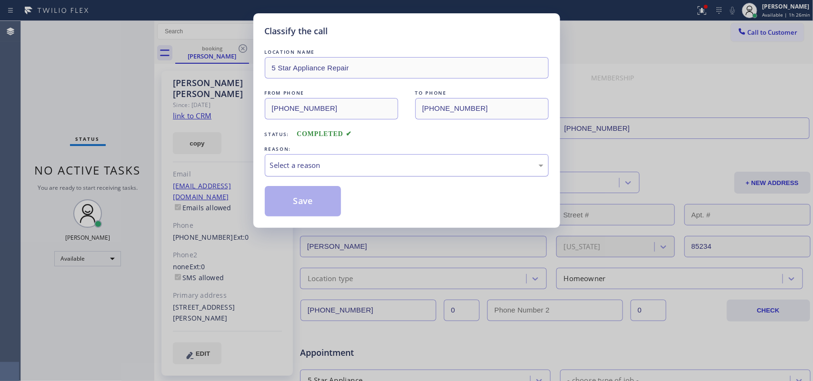
click at [335, 167] on div "Select a reason" at bounding box center [406, 165] width 273 height 11
drag, startPoint x: 340, startPoint y: 221, endPoint x: 305, endPoint y: 199, distance: 41.7
click at [294, 193] on button "Save" at bounding box center [303, 201] width 77 height 30
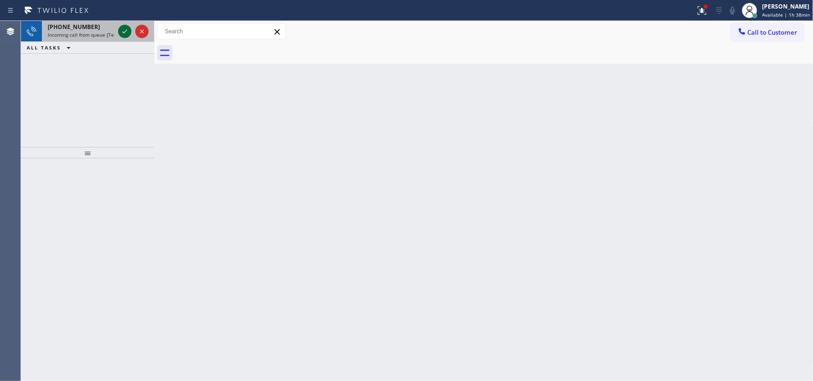
click at [125, 31] on icon at bounding box center [124, 32] width 5 height 4
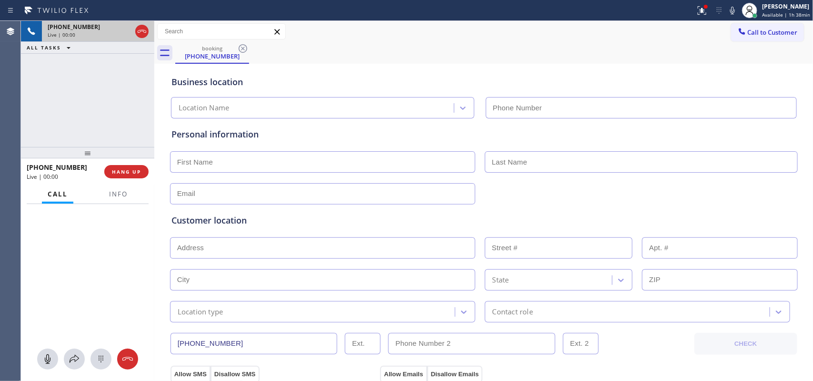
type input "[PHONE_NUMBER]"
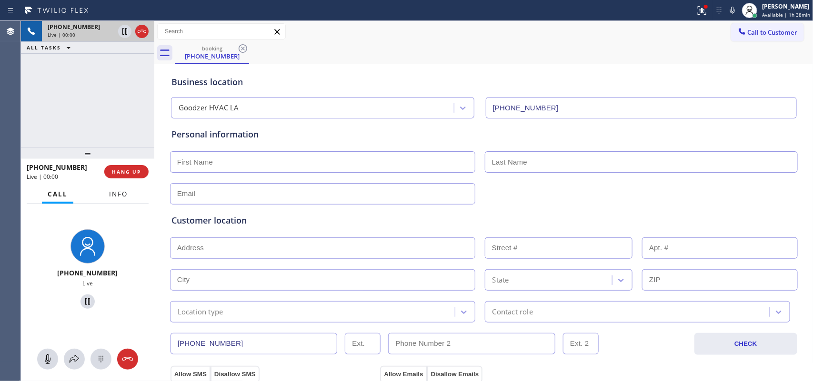
click at [117, 198] on span "Info" at bounding box center [118, 194] width 19 height 9
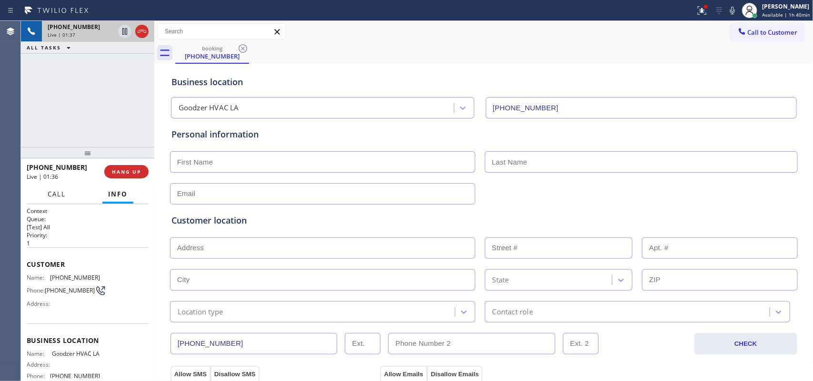
click at [66, 196] on button "Call" at bounding box center [57, 194] width 30 height 19
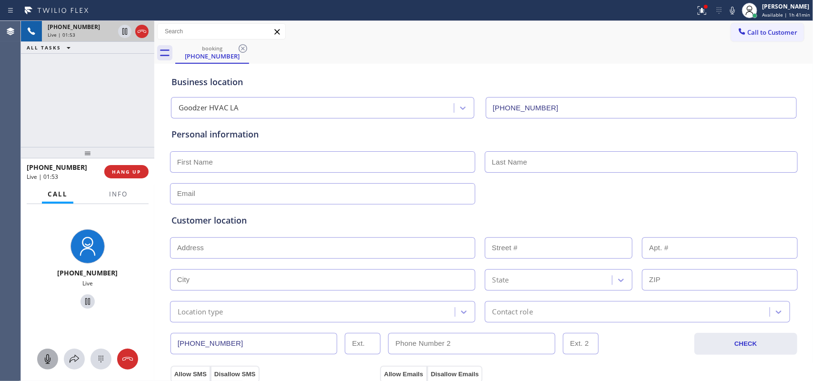
click at [49, 359] on icon at bounding box center [48, 360] width 6 height 10
click at [86, 302] on icon at bounding box center [87, 301] width 11 height 11
click at [242, 165] on input "text" at bounding box center [322, 161] width 305 height 21
type input "[PERSON_NAME]"
drag, startPoint x: 46, startPoint y: 360, endPoint x: 70, endPoint y: 315, distance: 51.8
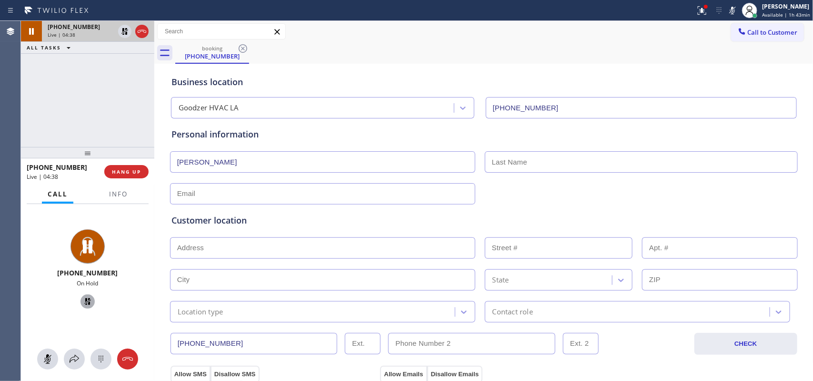
click at [46, 359] on icon at bounding box center [47, 359] width 11 height 11
click at [82, 299] on icon at bounding box center [87, 301] width 11 height 11
click at [52, 358] on icon at bounding box center [47, 359] width 11 height 11
click at [82, 302] on icon at bounding box center [87, 301] width 11 height 11
drag, startPoint x: 48, startPoint y: 359, endPoint x: 136, endPoint y: 336, distance: 90.9
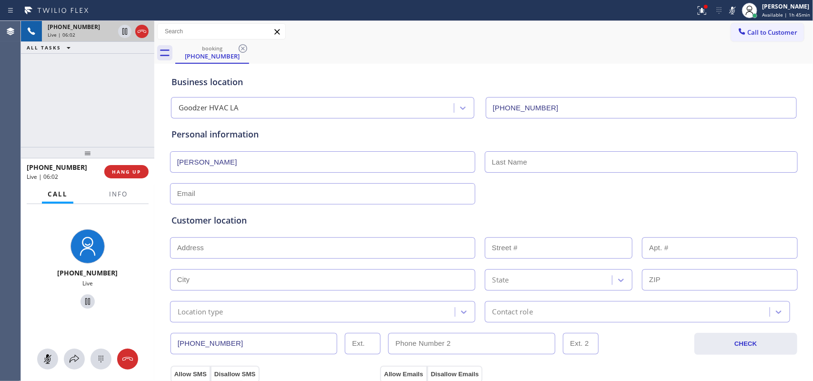
click at [48, 358] on icon at bounding box center [47, 359] width 11 height 11
click at [600, 165] on input "text" at bounding box center [641, 161] width 313 height 21
type input "[PERSON_NAME]"
click at [200, 194] on input "text" at bounding box center [322, 193] width 305 height 21
paste input "[EMAIL_ADDRESS][DOMAIN_NAME]"
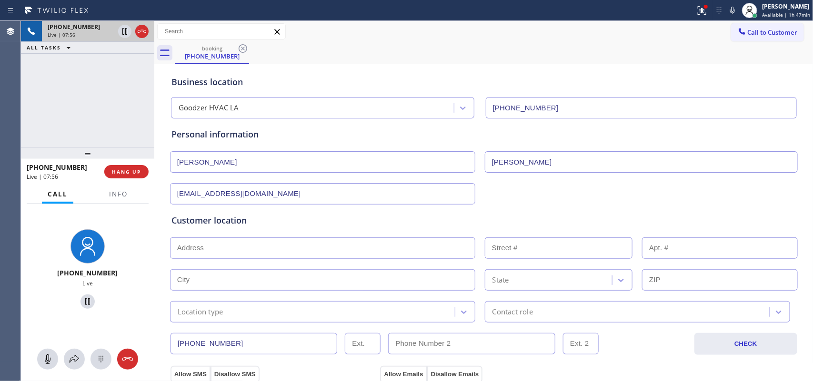
type input "[EMAIL_ADDRESS][DOMAIN_NAME]"
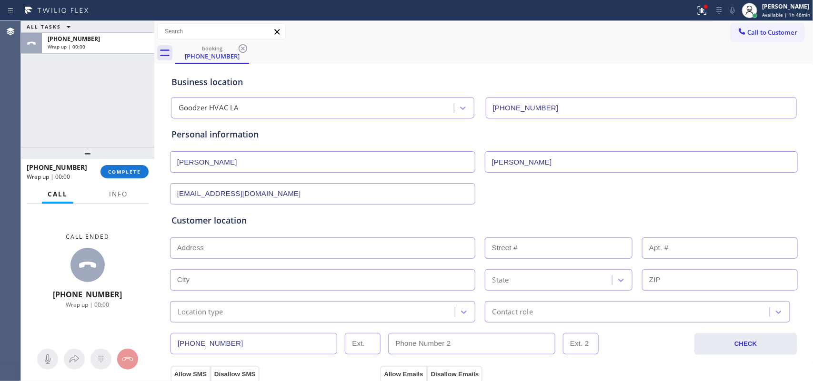
click at [58, 96] on div "ALL TASKS ALL TASKS ACTIVE TASKS TASKS IN WRAP UP [PHONE_NUMBER] Wrap up | 00:00" at bounding box center [87, 84] width 133 height 126
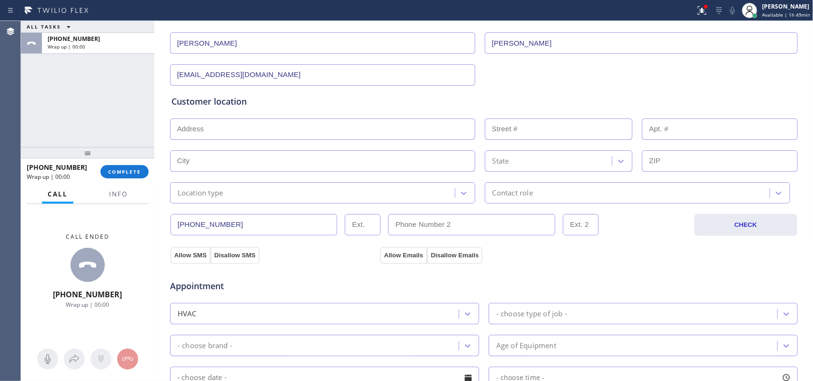
click at [303, 133] on input "text" at bounding box center [322, 129] width 305 height 21
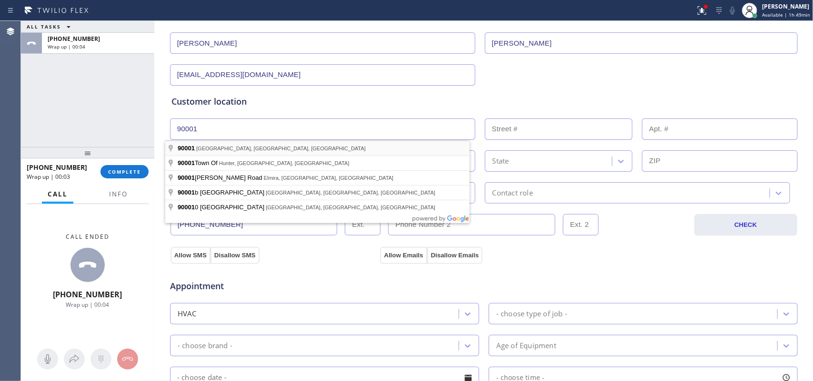
type input "[GEOGRAPHIC_DATA], [GEOGRAPHIC_DATA]"
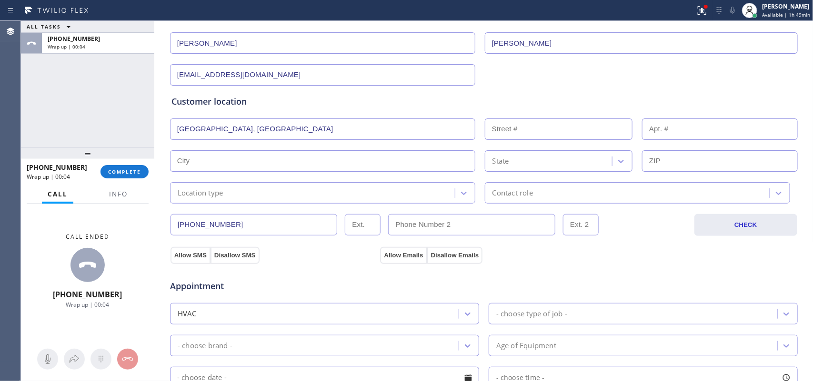
type input "[GEOGRAPHIC_DATA]"
type input "90001"
click at [309, 187] on div "Location type" at bounding box center [314, 193] width 282 height 17
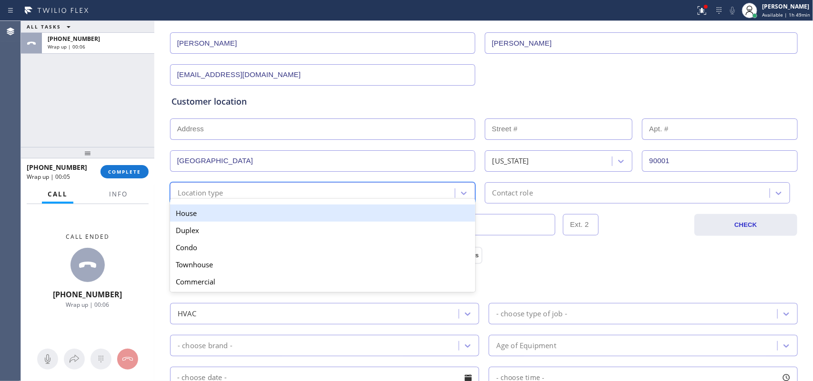
click at [301, 219] on div "House" at bounding box center [322, 213] width 305 height 17
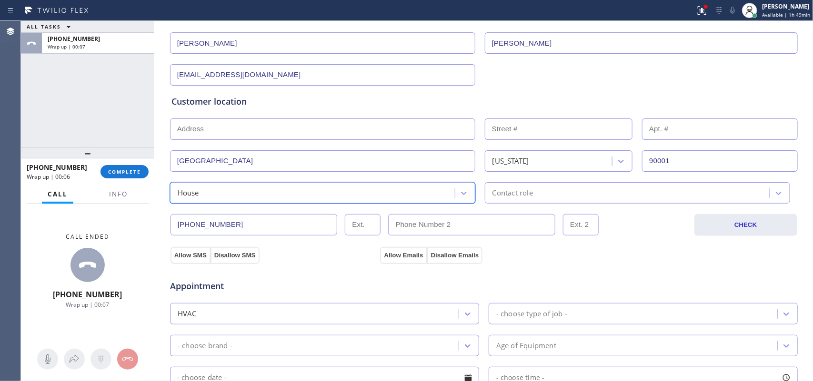
click at [508, 189] on div "Contact role" at bounding box center [512, 193] width 40 height 11
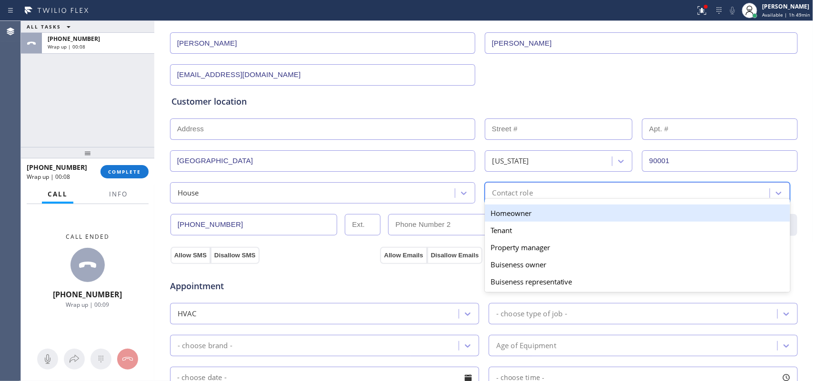
click at [512, 213] on div "Homeowner" at bounding box center [637, 213] width 305 height 17
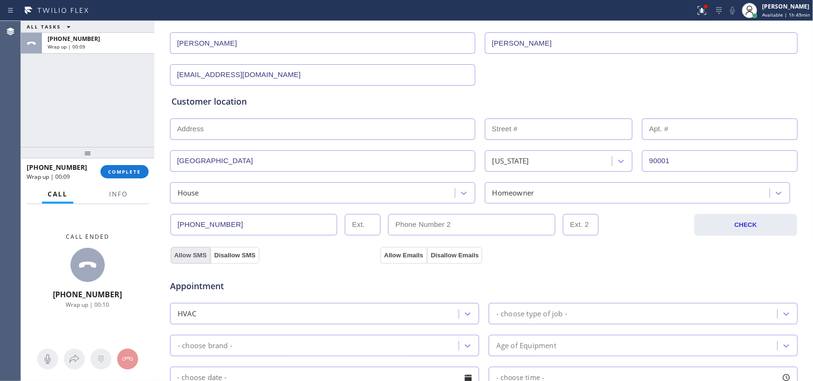
click at [186, 256] on button "Allow SMS" at bounding box center [190, 255] width 40 height 17
click at [385, 253] on button "Allow Emails" at bounding box center [403, 255] width 47 height 17
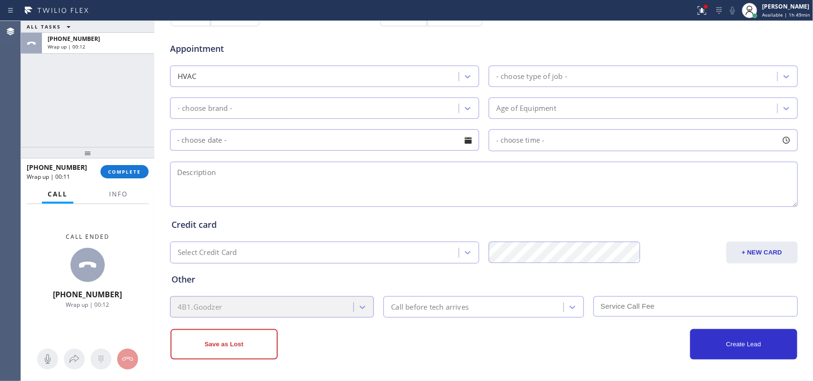
click at [532, 75] on div "- choose type of job -" at bounding box center [531, 76] width 71 height 11
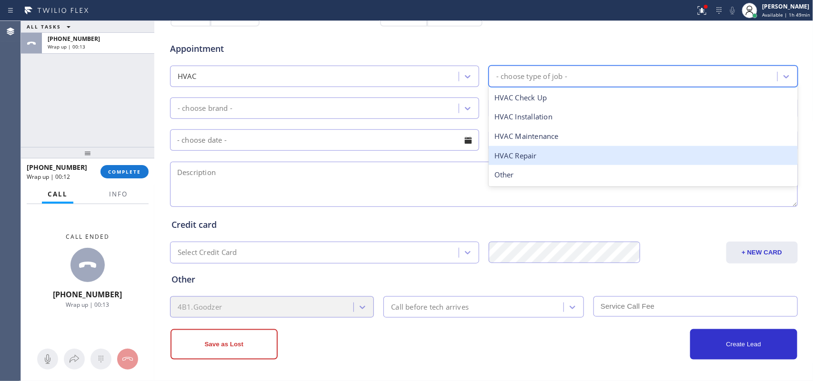
click at [533, 153] on div "HVAC Repair" at bounding box center [642, 156] width 309 height 20
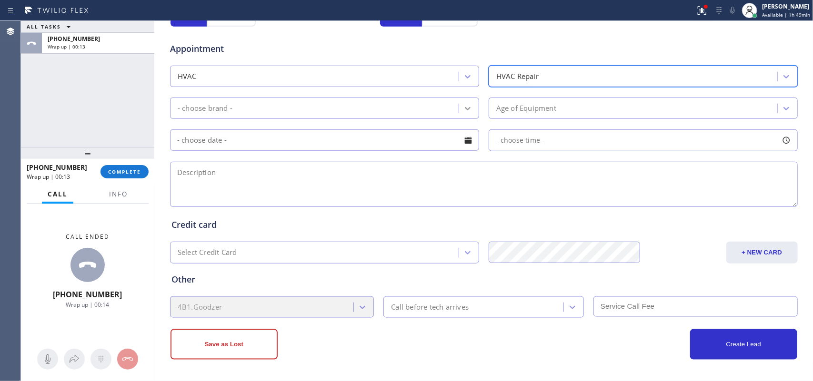
click at [463, 108] on icon at bounding box center [468, 109] width 10 height 10
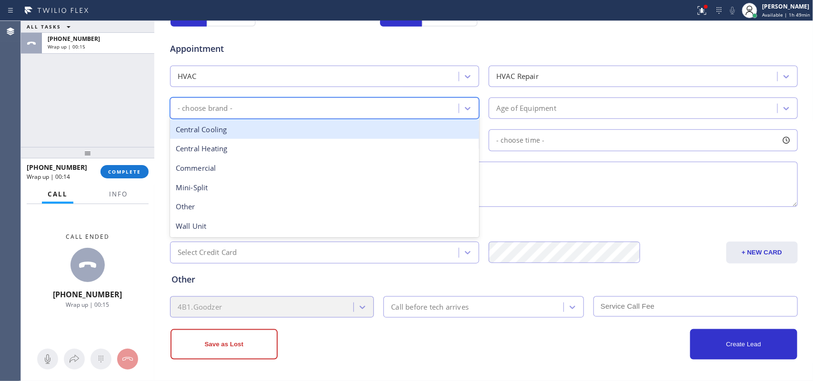
click at [365, 131] on div "Central Cooling" at bounding box center [324, 130] width 309 height 20
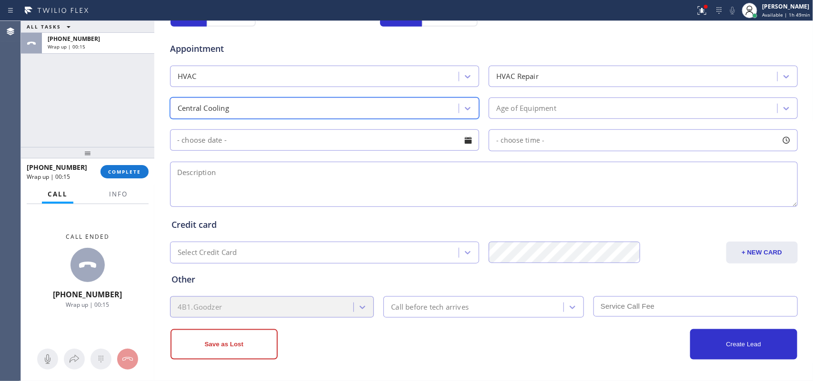
click at [565, 113] on div "Age of Equipment" at bounding box center [634, 108] width 286 height 17
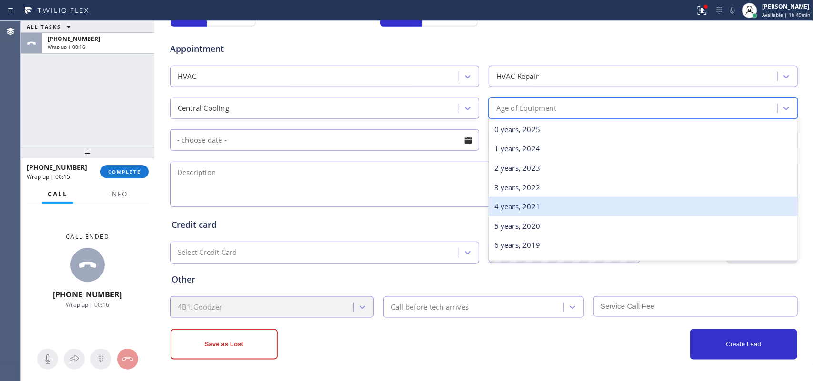
scroll to position [298, 0]
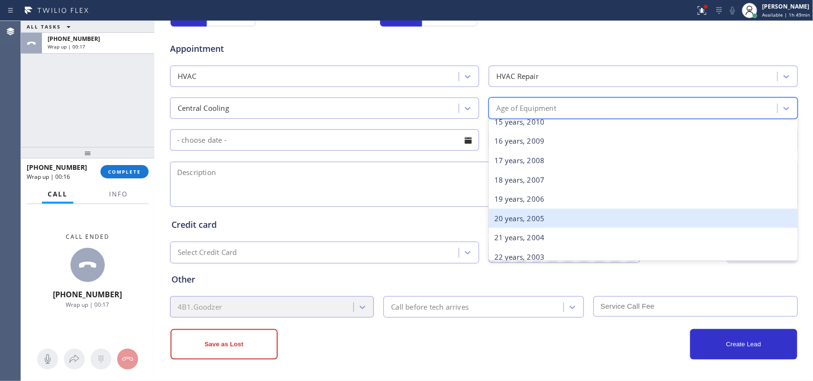
click at [558, 222] on div "20 years, 2005" at bounding box center [642, 219] width 309 height 20
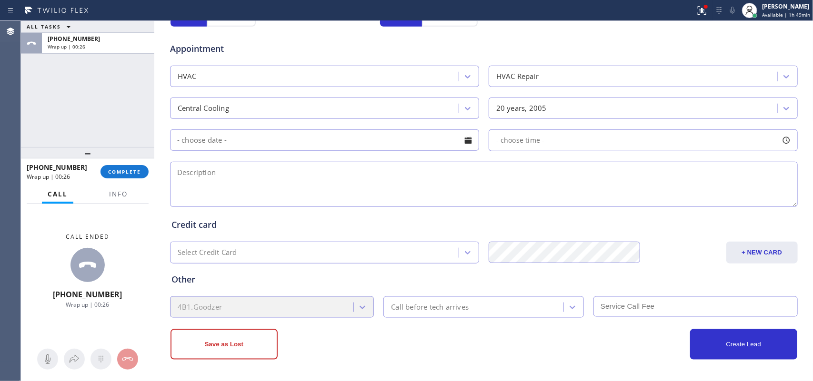
click at [237, 179] on textarea at bounding box center [484, 184] width 628 height 45
paste textarea "house-ho/central unit1/ 1 tstat/ 20 years/tenants said it has a leak on the att…"
type textarea "house-ho/central unit1/ 1 tstat/ 20 years/tenants said it has a leak on the att…"
click at [667, 178] on textarea "house-ho/central unit1/ 1 tstat/ 20 years/tenants said it has a leak on the att…" at bounding box center [484, 184] width 628 height 45
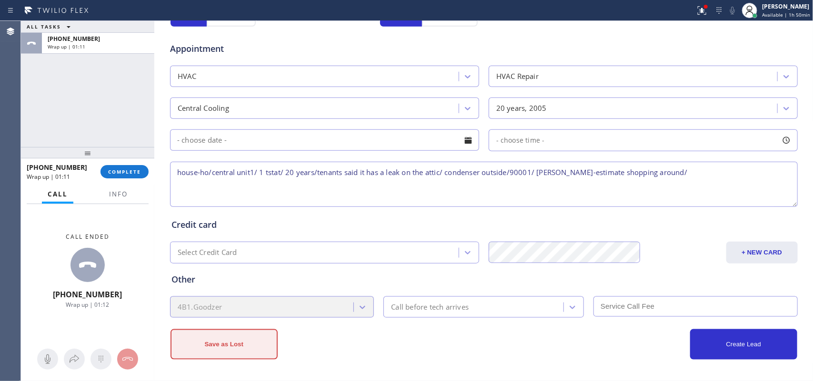
click at [239, 346] on button "Save as Lost" at bounding box center [223, 344] width 107 height 30
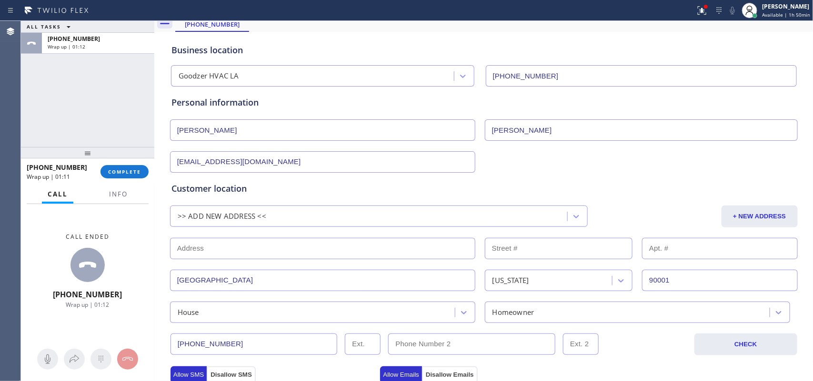
scroll to position [0, 0]
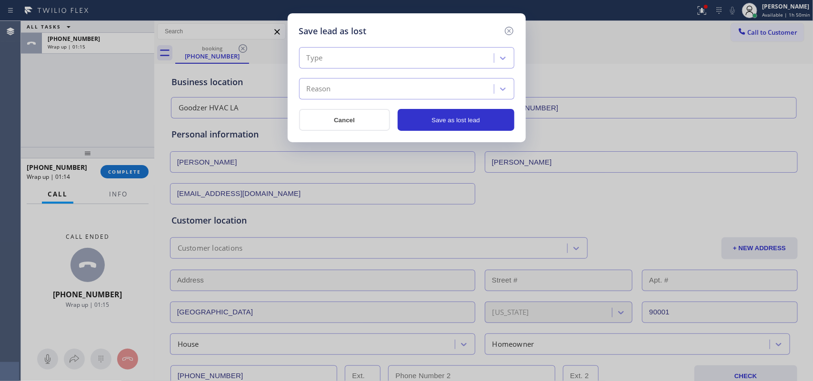
click at [443, 59] on div "Type" at bounding box center [398, 58] width 192 height 17
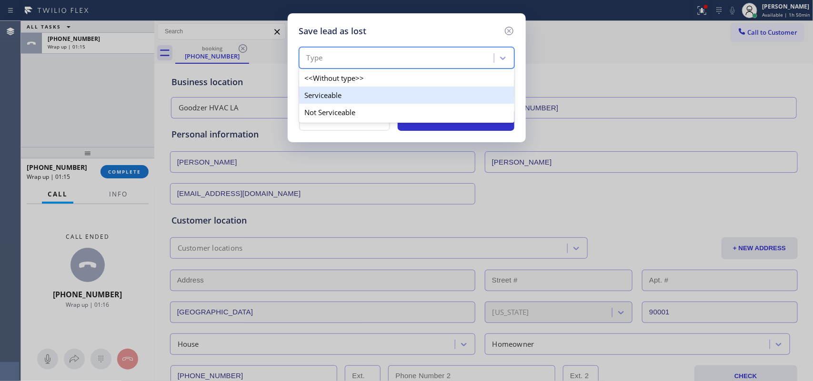
click at [440, 100] on div "Serviceable" at bounding box center [406, 95] width 215 height 17
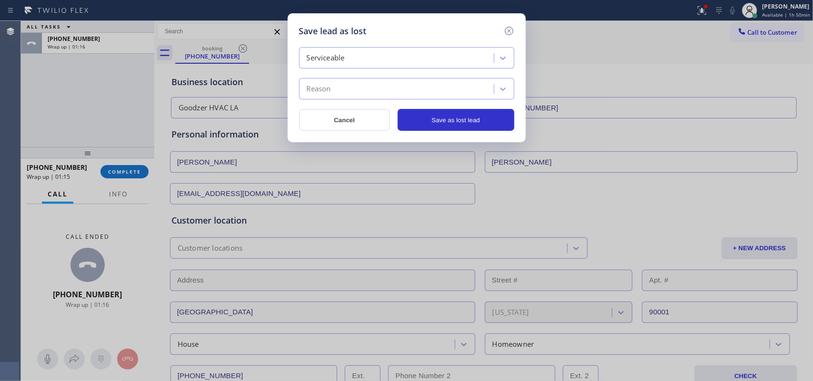
click at [438, 95] on div "Reason" at bounding box center [398, 89] width 192 height 17
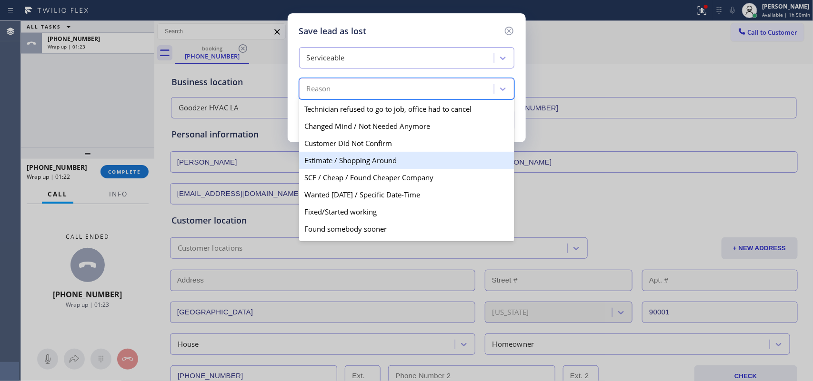
click at [422, 165] on div "Estimate / Shopping Around" at bounding box center [406, 160] width 215 height 17
click at [422, 165] on div "Save lead as lost Serviceable option Estimate / Shopping Around focused, 4 of 1…" at bounding box center [406, 190] width 813 height 381
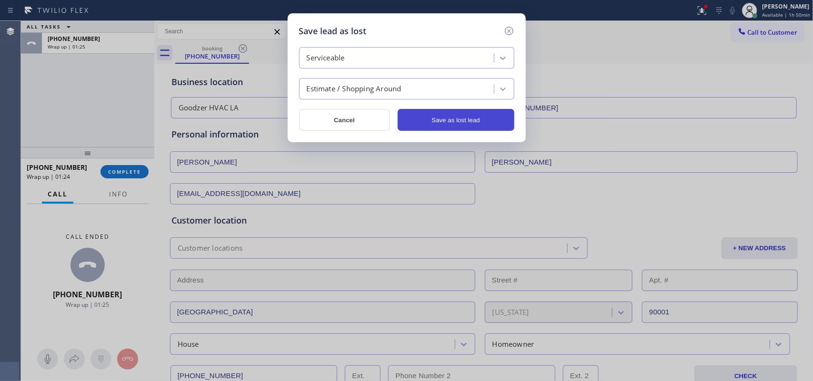
click at [452, 129] on button "Save as lost lead" at bounding box center [456, 120] width 117 height 22
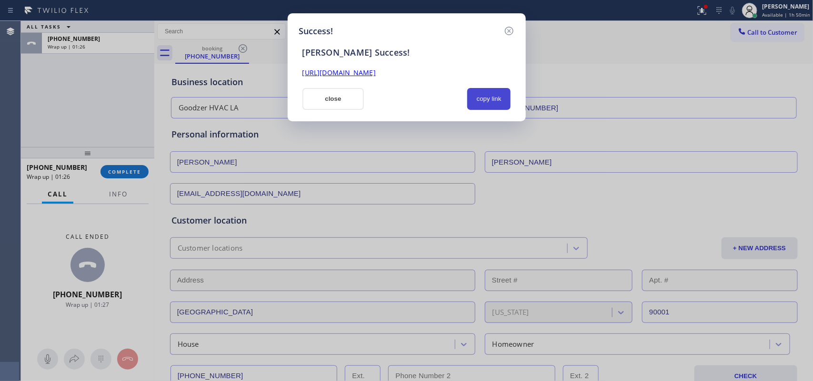
click at [499, 103] on button "copy link" at bounding box center [489, 99] width 44 height 22
click at [376, 72] on link "[URL][DOMAIN_NAME]" at bounding box center [338, 72] width 73 height 9
click at [318, 101] on button "close" at bounding box center [333, 99] width 62 height 22
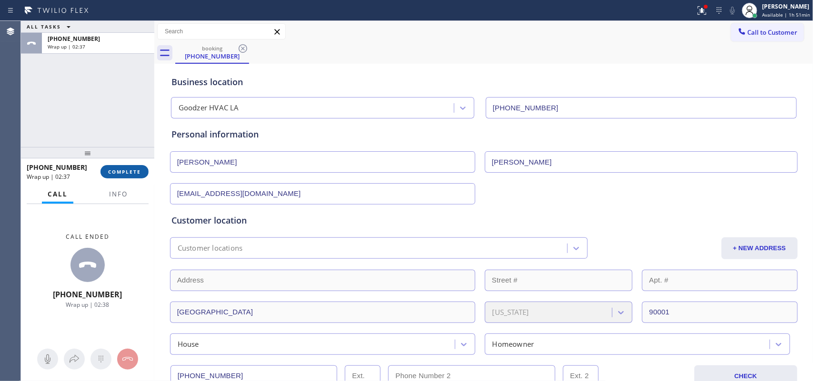
click at [139, 167] on button "COMPLETE" at bounding box center [124, 171] width 48 height 13
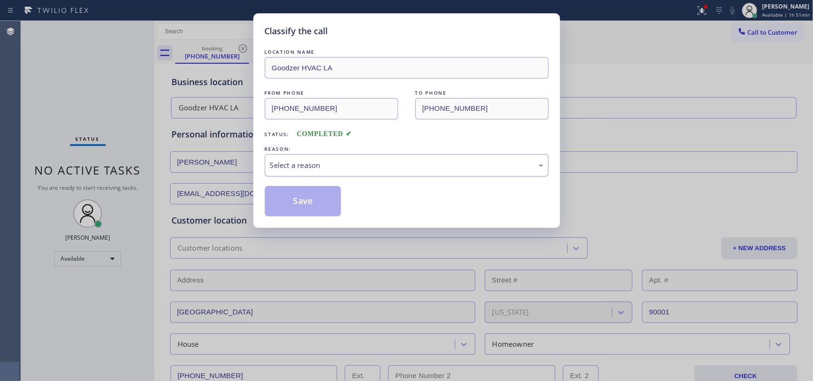
click at [323, 167] on div "Select a reason" at bounding box center [406, 165] width 273 height 11
click at [310, 199] on button "Save" at bounding box center [303, 201] width 77 height 30
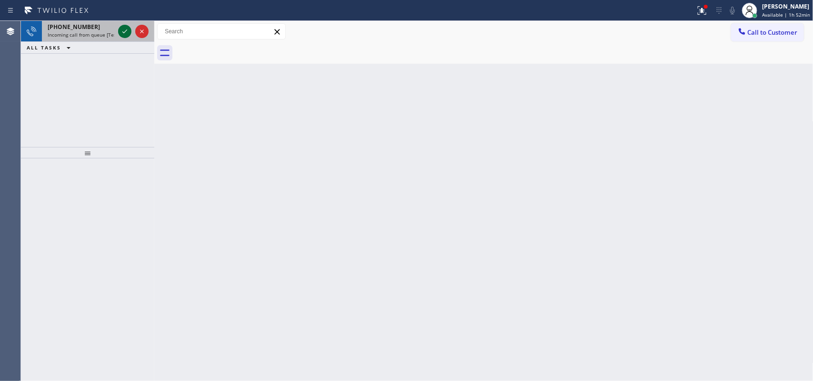
click at [120, 31] on icon at bounding box center [124, 31] width 11 height 11
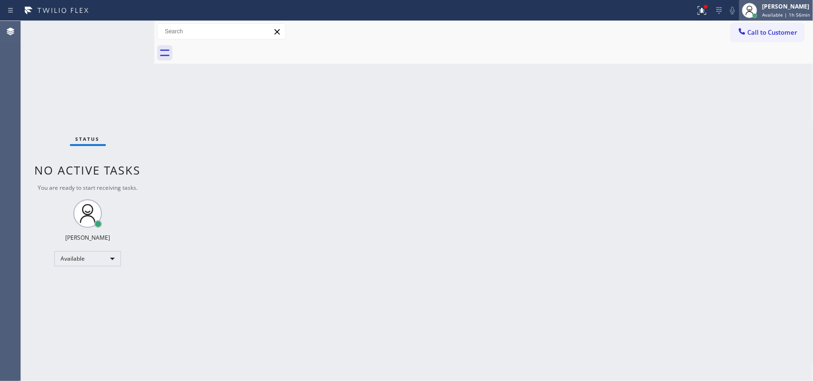
click at [795, 10] on div "[PERSON_NAME]" at bounding box center [786, 6] width 48 height 8
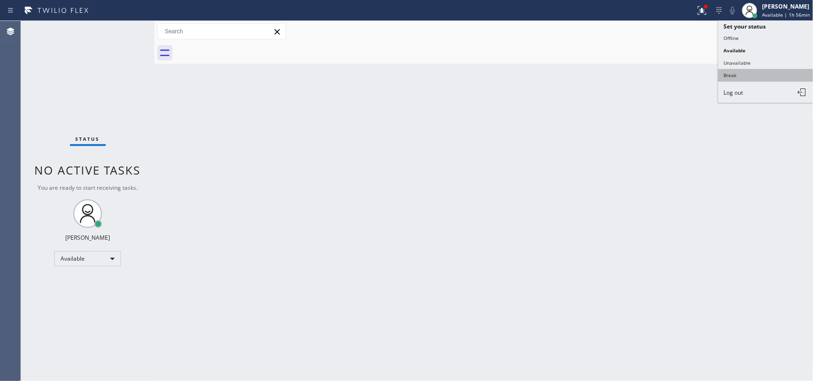
click at [746, 71] on button "Break" at bounding box center [765, 75] width 95 height 12
